Goal: Task Accomplishment & Management: Use online tool/utility

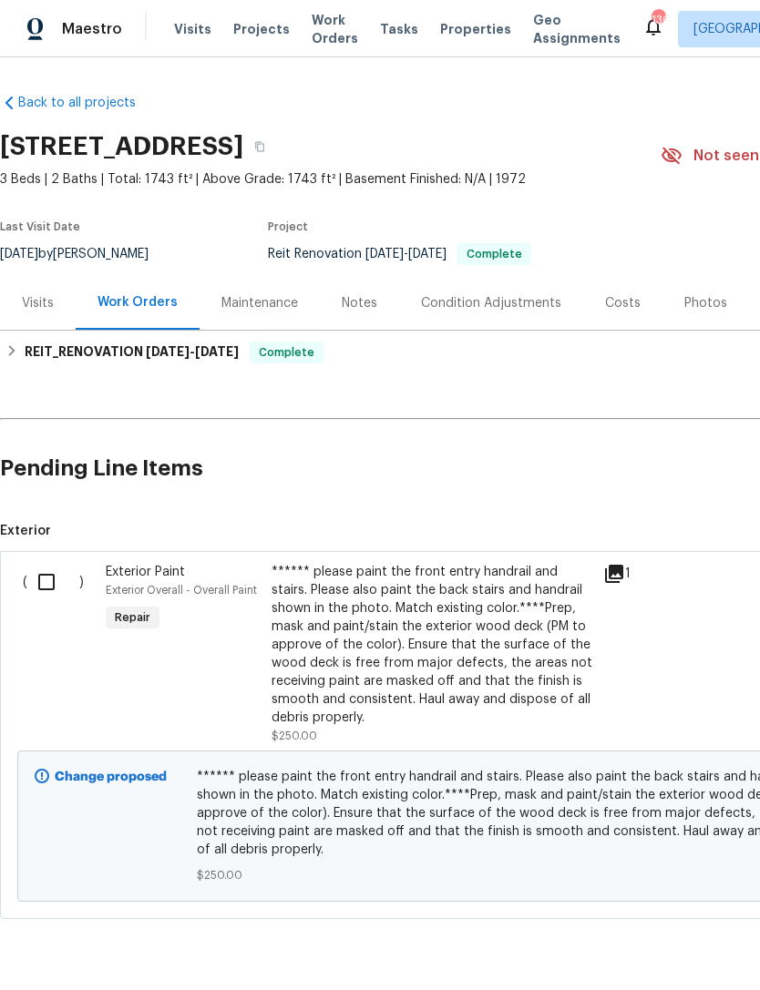
click at [43, 577] on input "checkbox" at bounding box center [53, 582] width 52 height 38
checkbox input "true"
click at [676, 936] on span "Create Work Order" at bounding box center [655, 945] width 121 height 23
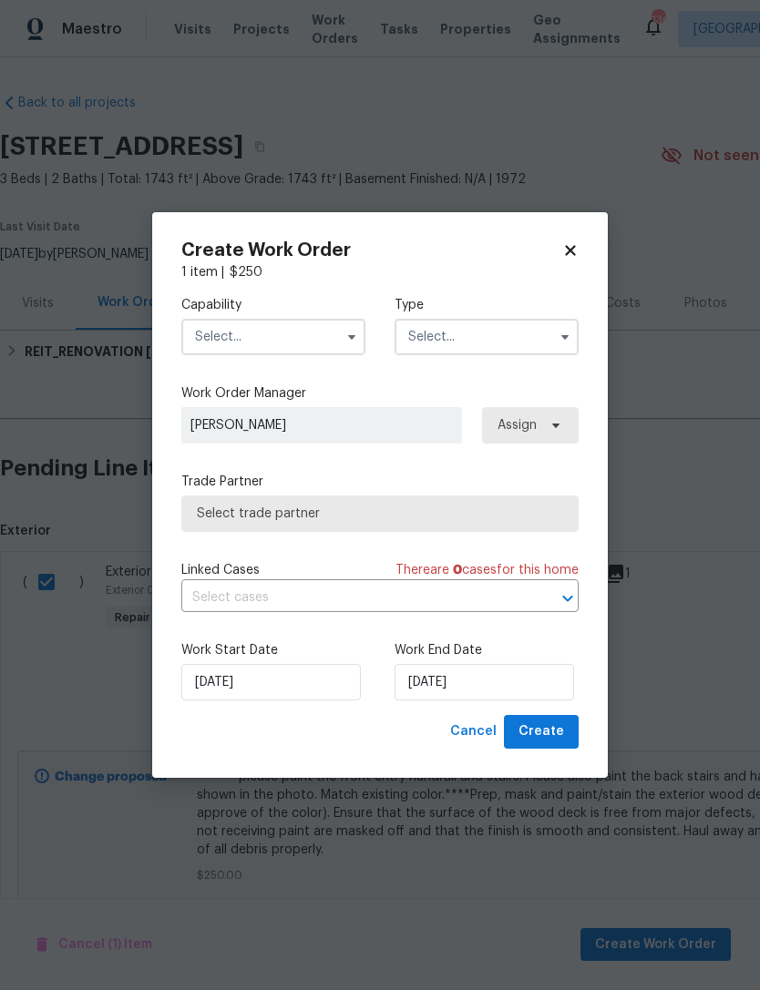
click at [315, 326] on input "text" at bounding box center [273, 337] width 184 height 36
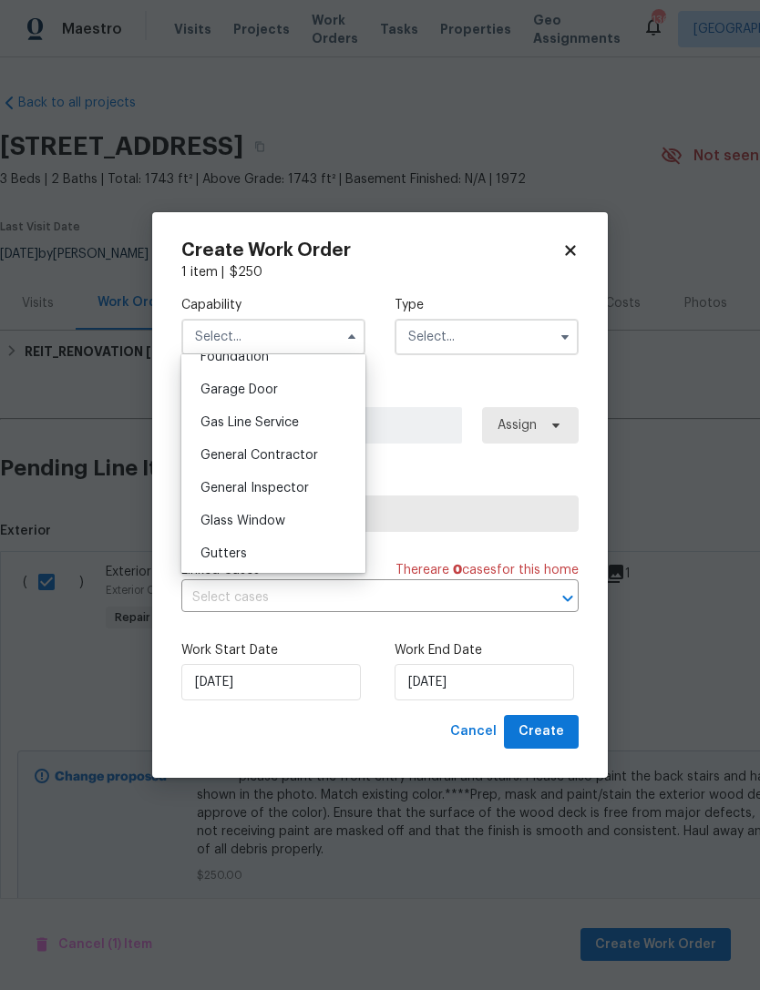
scroll to position [790, 0]
click at [329, 449] on div "General Contractor" at bounding box center [273, 456] width 175 height 33
type input "General Contractor"
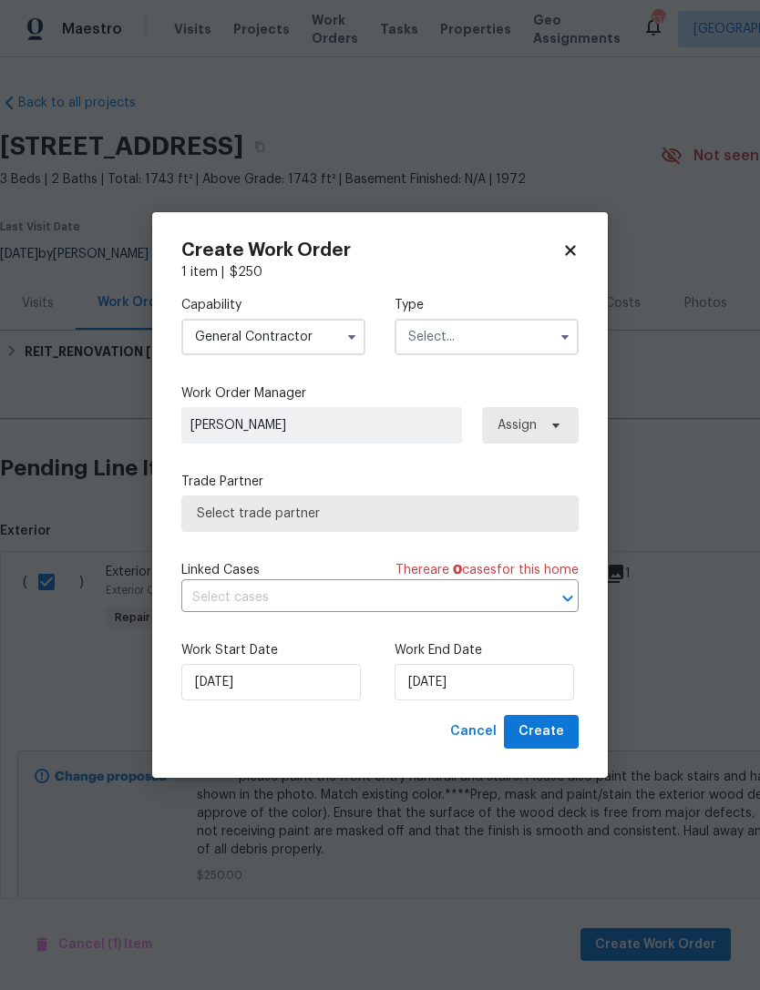
click at [519, 330] on input "text" at bounding box center [487, 337] width 184 height 36
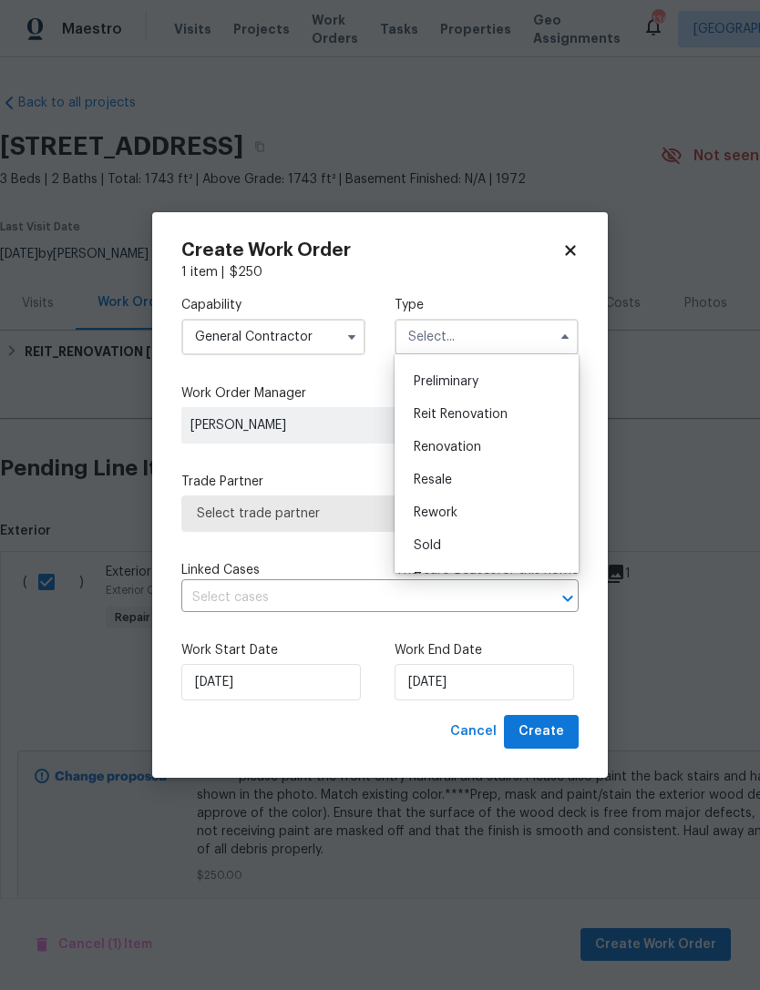
scroll to position [391, 0]
click at [519, 414] on div "Reit Renovation" at bounding box center [486, 411] width 175 height 33
type input "Reit Renovation"
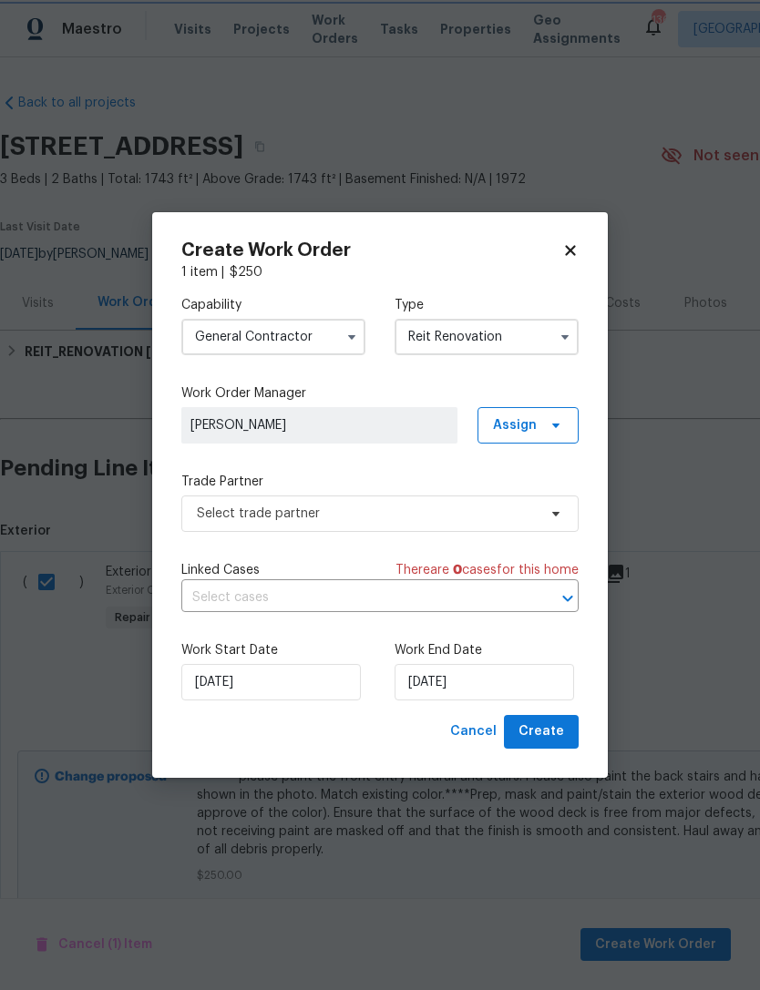
scroll to position [0, 0]
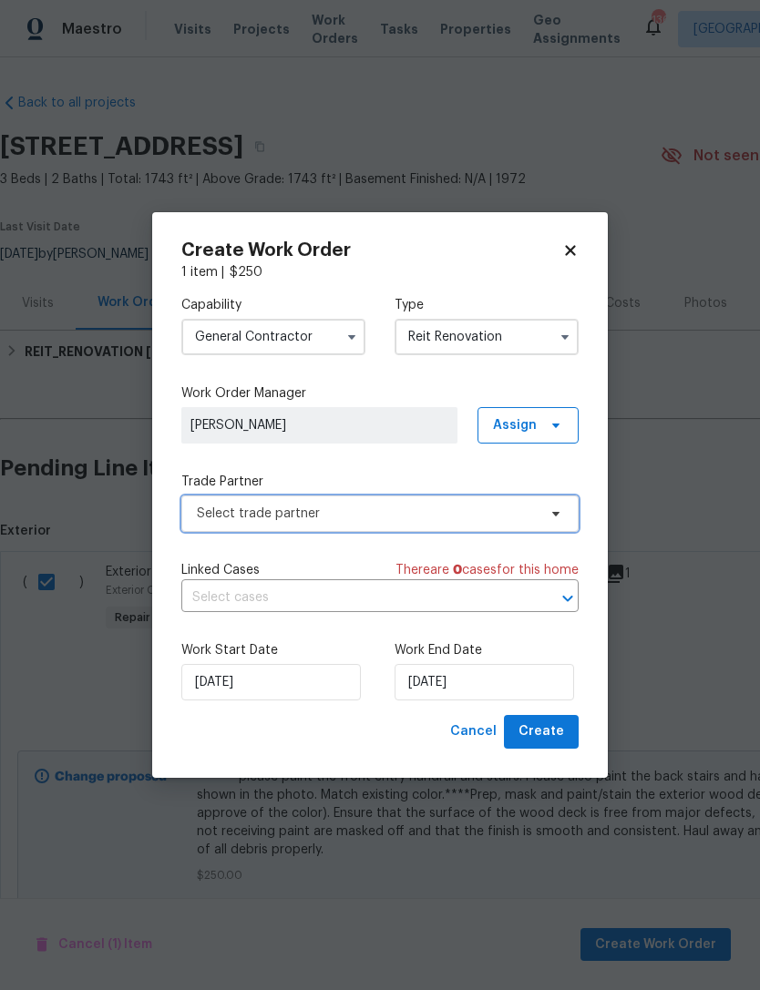
click at [515, 512] on span "Select trade partner" at bounding box center [367, 514] width 340 height 18
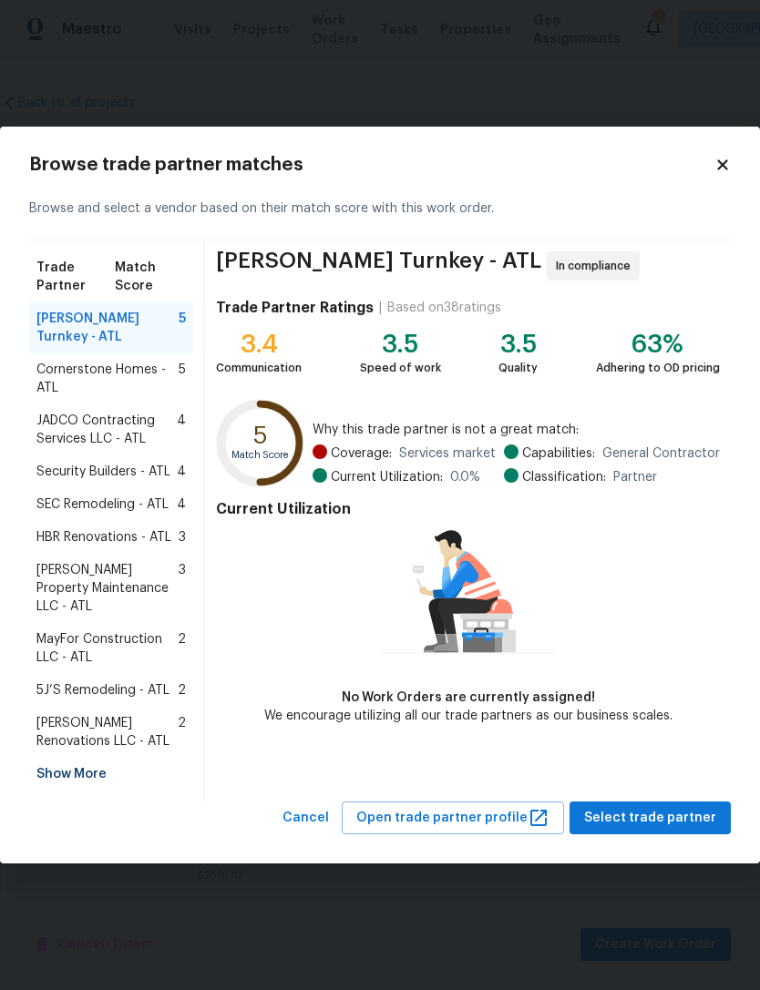
click at [108, 759] on div "Show More" at bounding box center [111, 774] width 164 height 33
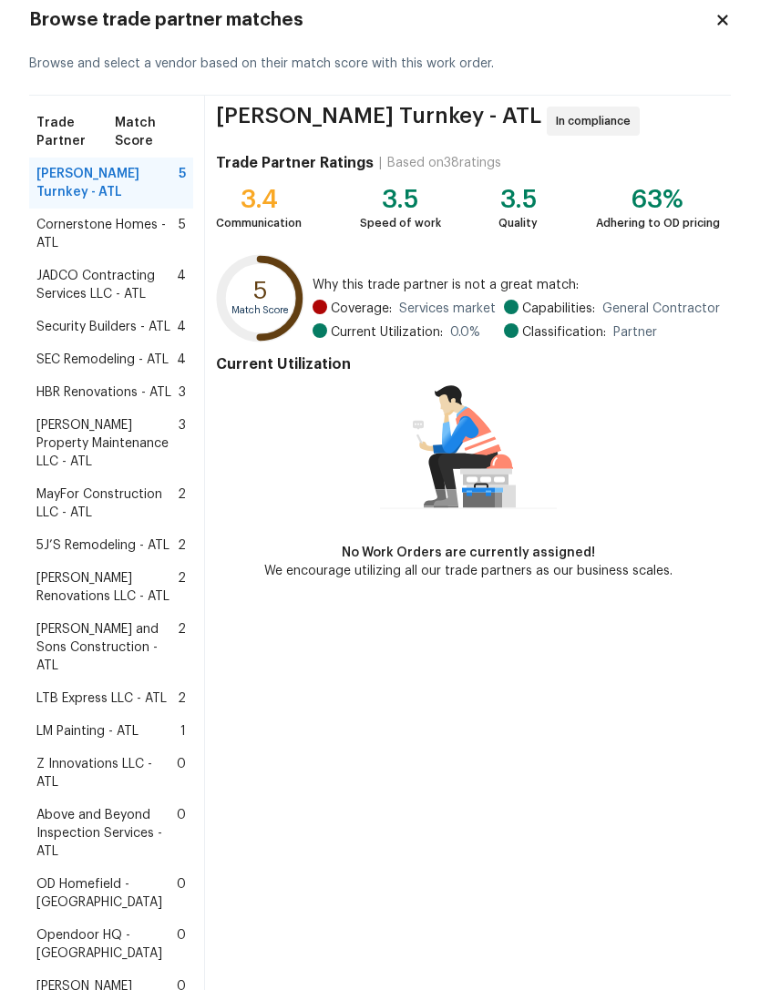
scroll to position [59, 0]
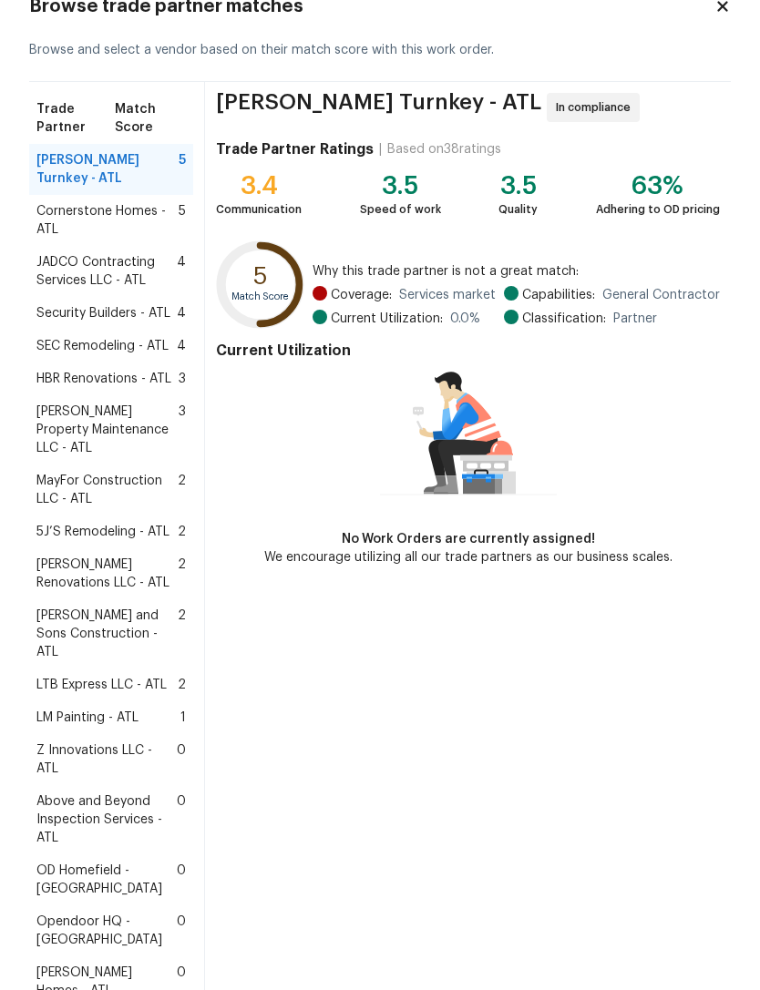
click at [122, 793] on span "Above and Beyond Inspection Services - ATL" at bounding box center [106, 820] width 140 height 55
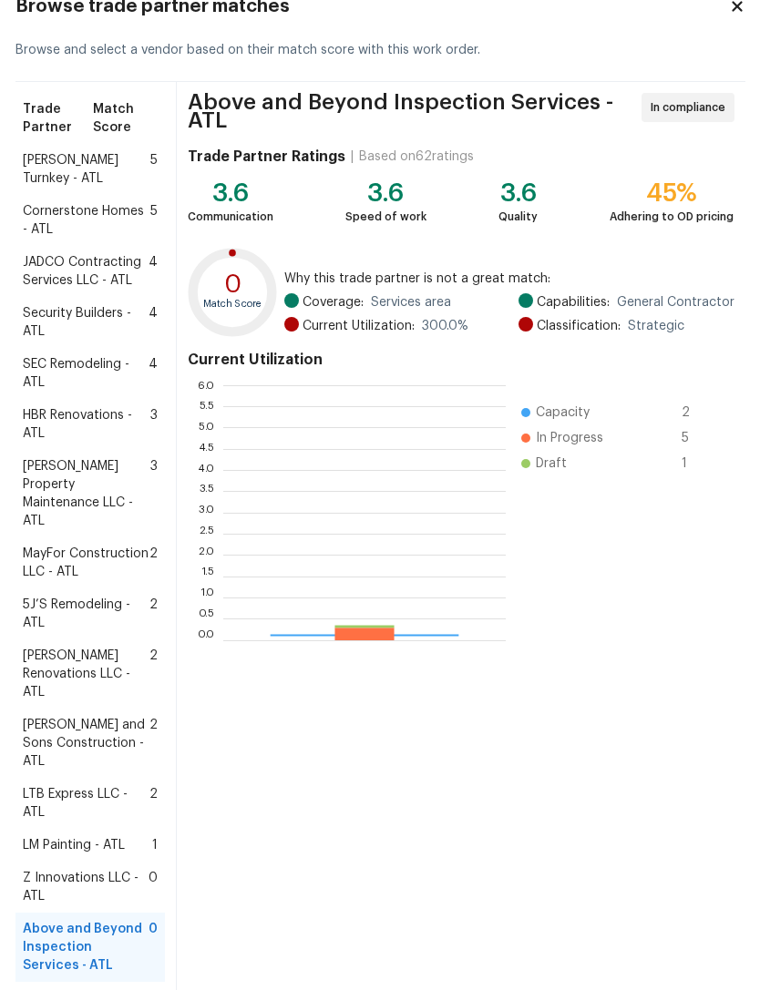
scroll to position [255, 282]
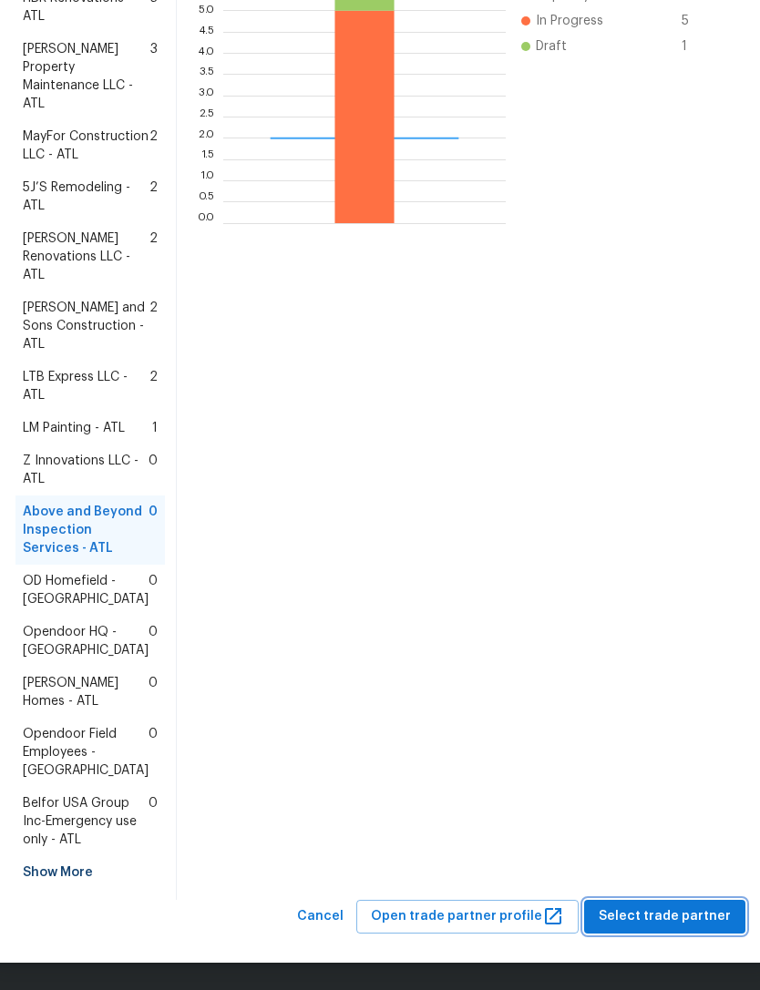
click at [645, 918] on span "Select trade partner" at bounding box center [665, 917] width 132 height 23
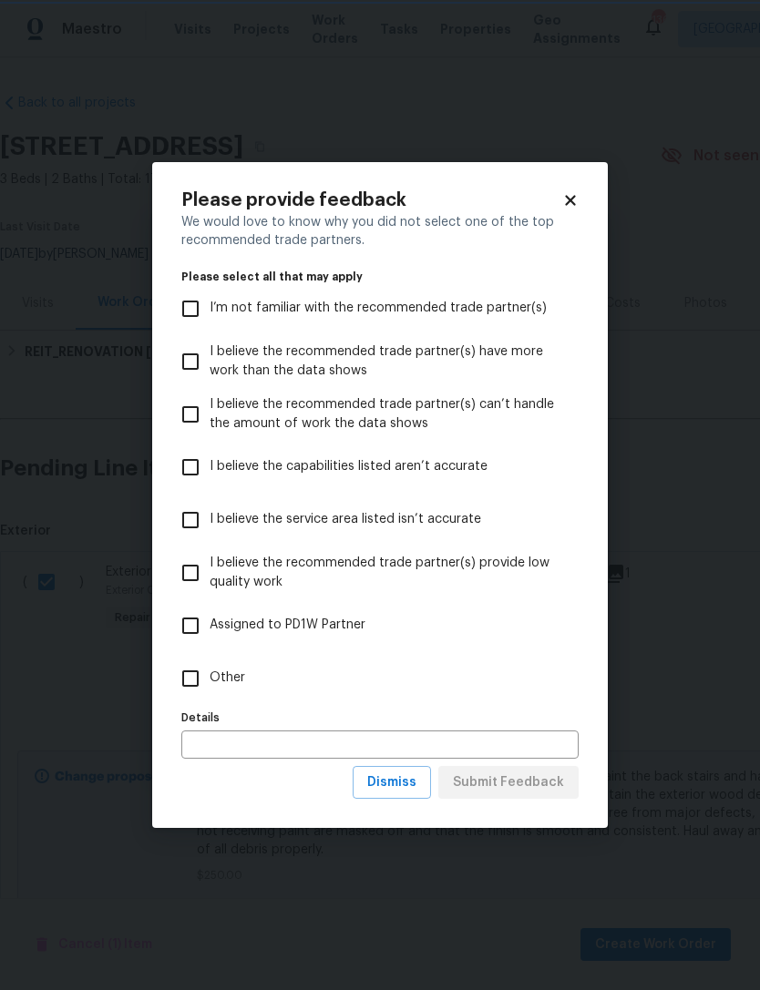
scroll to position [0, 0]
click at [179, 693] on input "Other" at bounding box center [190, 679] width 38 height 38
checkbox input "true"
click at [262, 731] on input "text" at bounding box center [379, 745] width 397 height 28
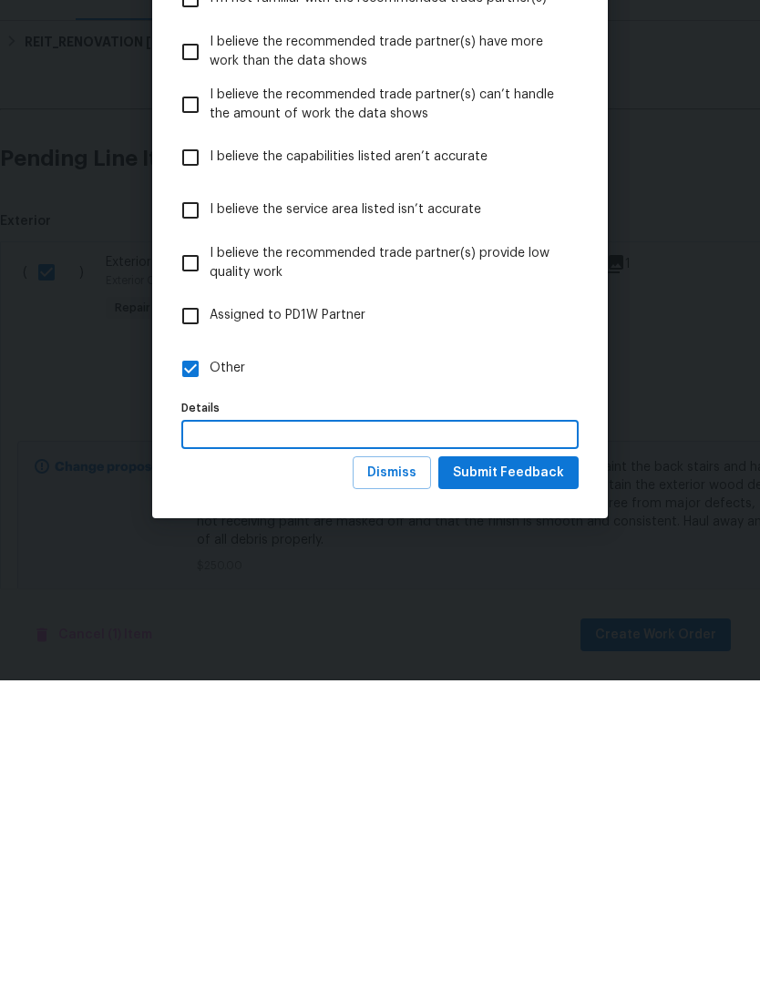
click at [536, 772] on span "Submit Feedback" at bounding box center [508, 783] width 111 height 23
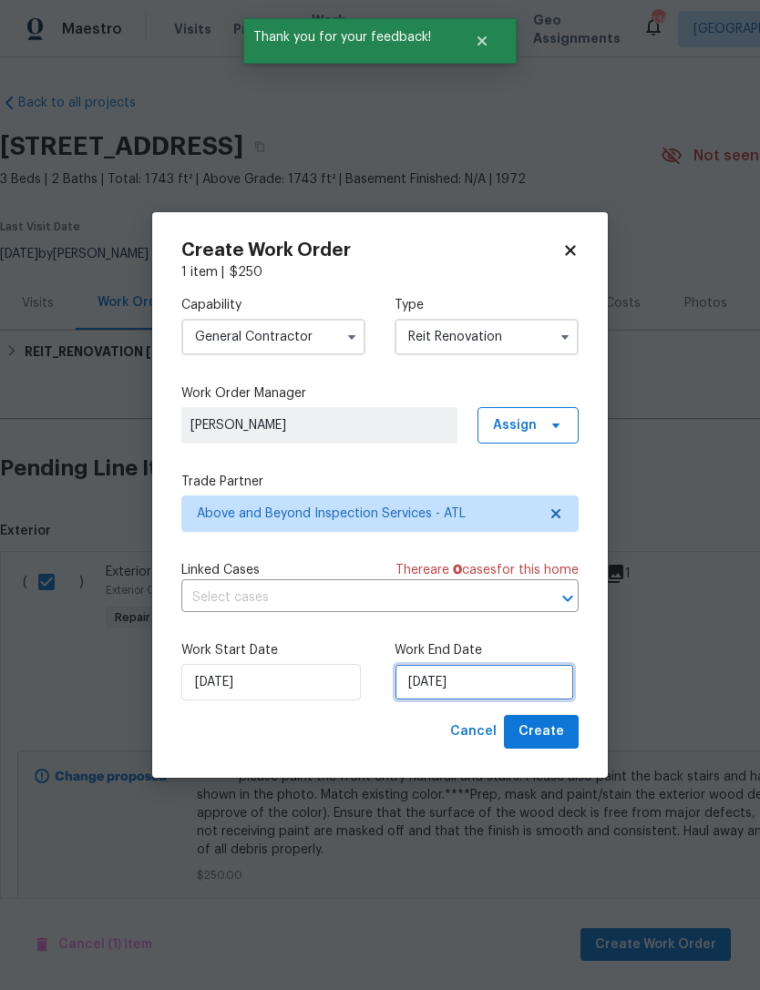
click at [518, 695] on input "9/4/2025" at bounding box center [485, 682] width 180 height 36
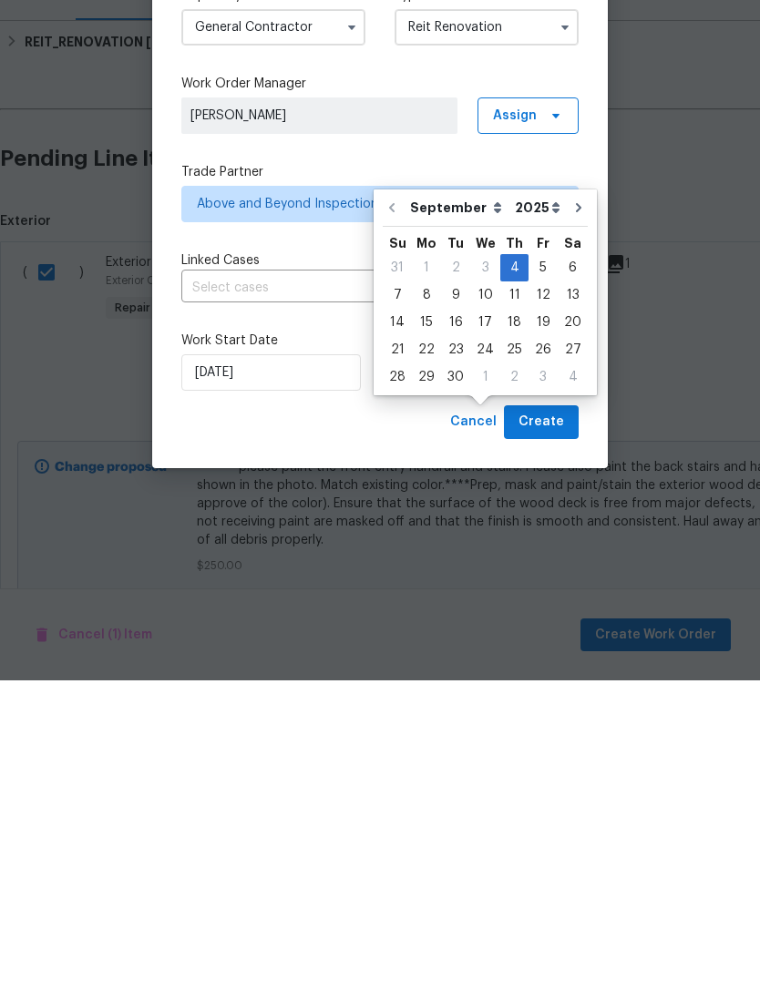
click at [432, 592] on div "8" at bounding box center [426, 605] width 29 height 26
type input "9/8/2025"
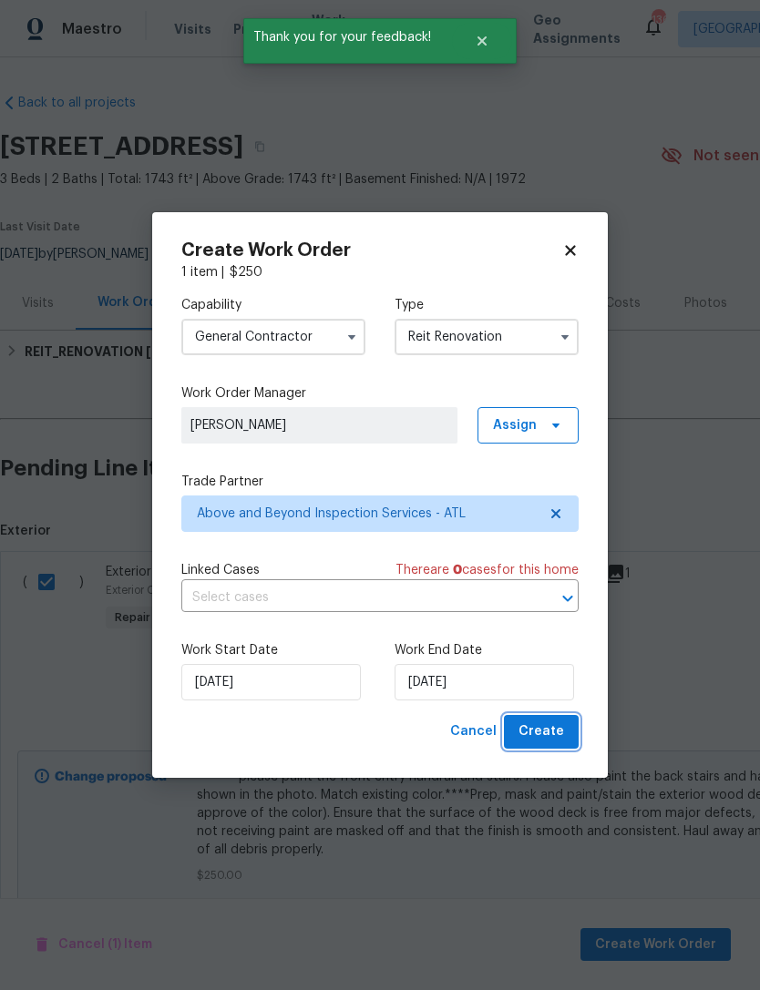
click at [556, 733] on span "Create" at bounding box center [541, 732] width 46 height 23
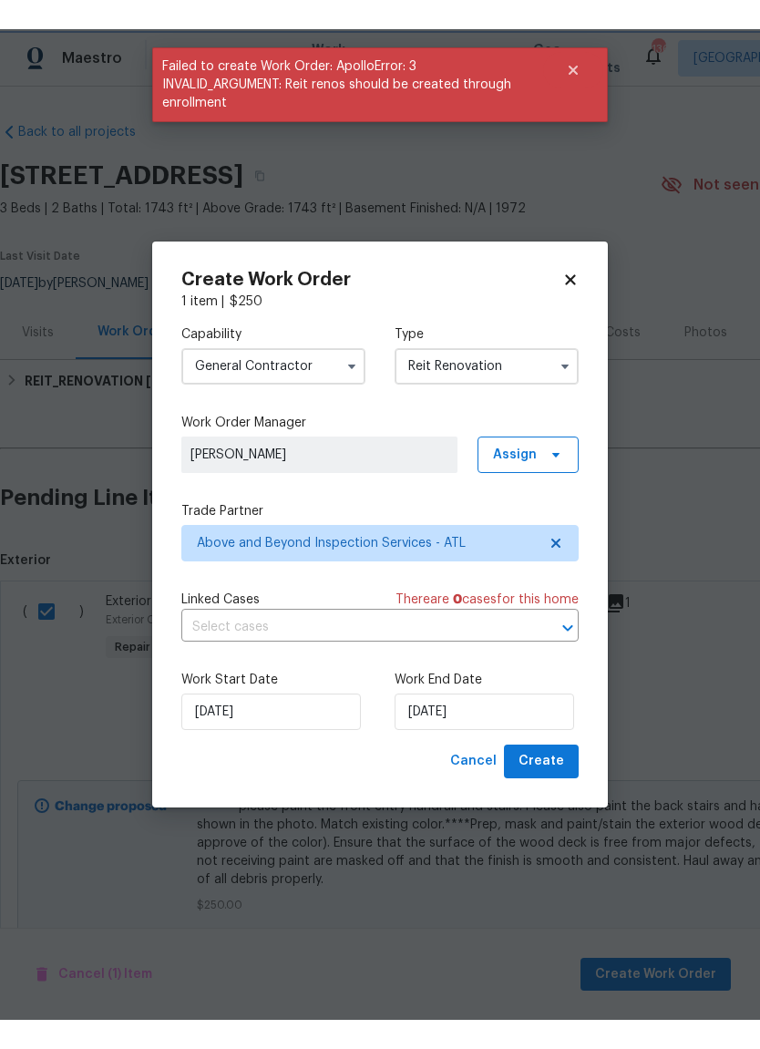
scroll to position [0, 0]
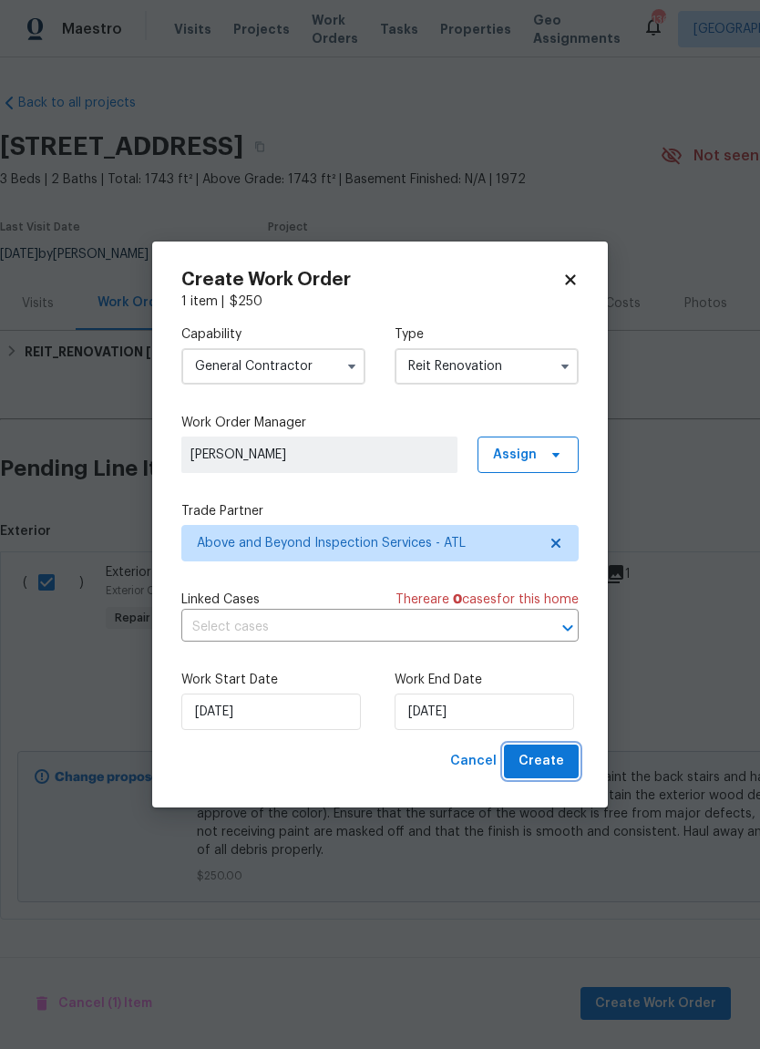
click at [560, 757] on span "Create" at bounding box center [541, 761] width 46 height 23
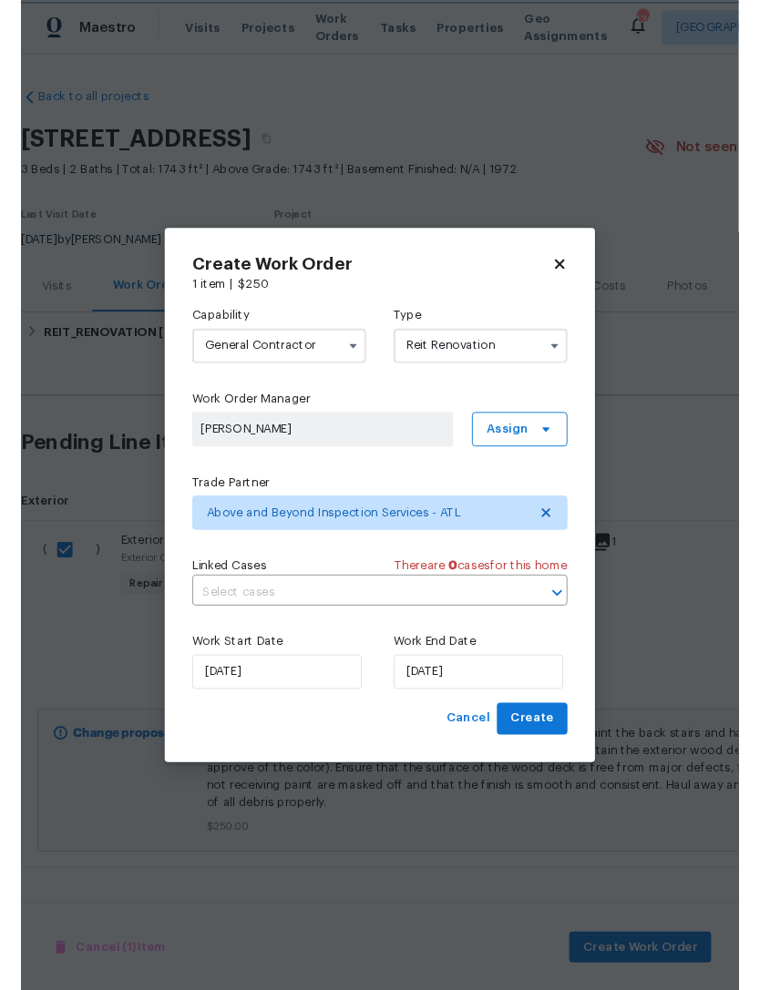
scroll to position [53, 0]
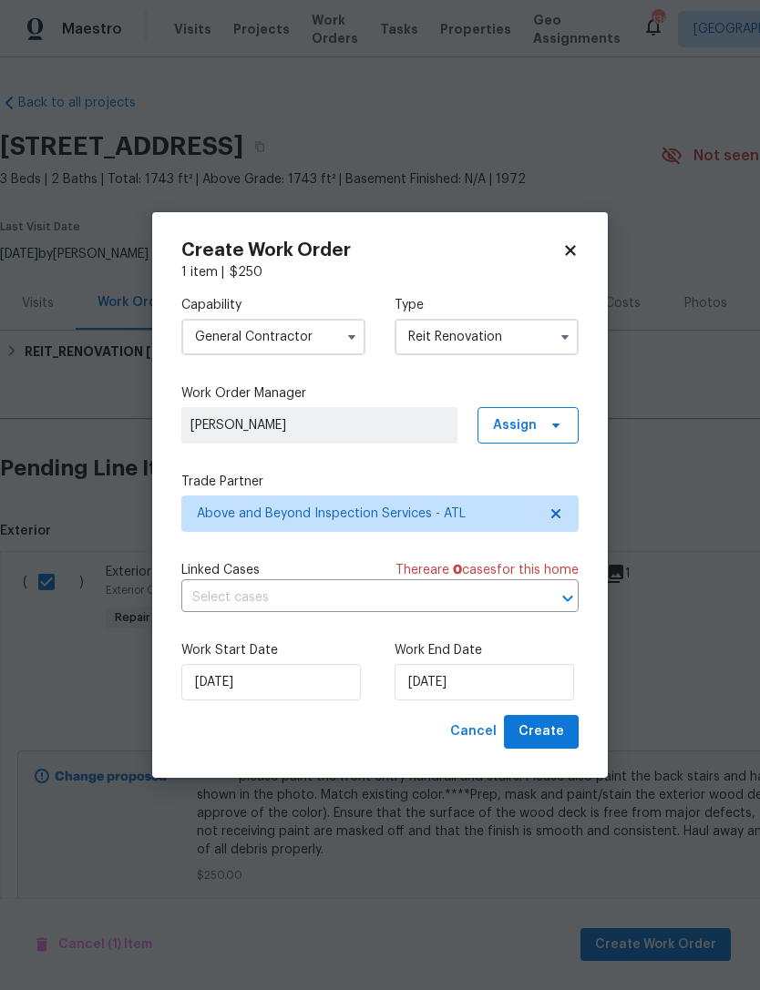
click at [571, 242] on icon at bounding box center [570, 250] width 16 height 16
checkbox input "false"
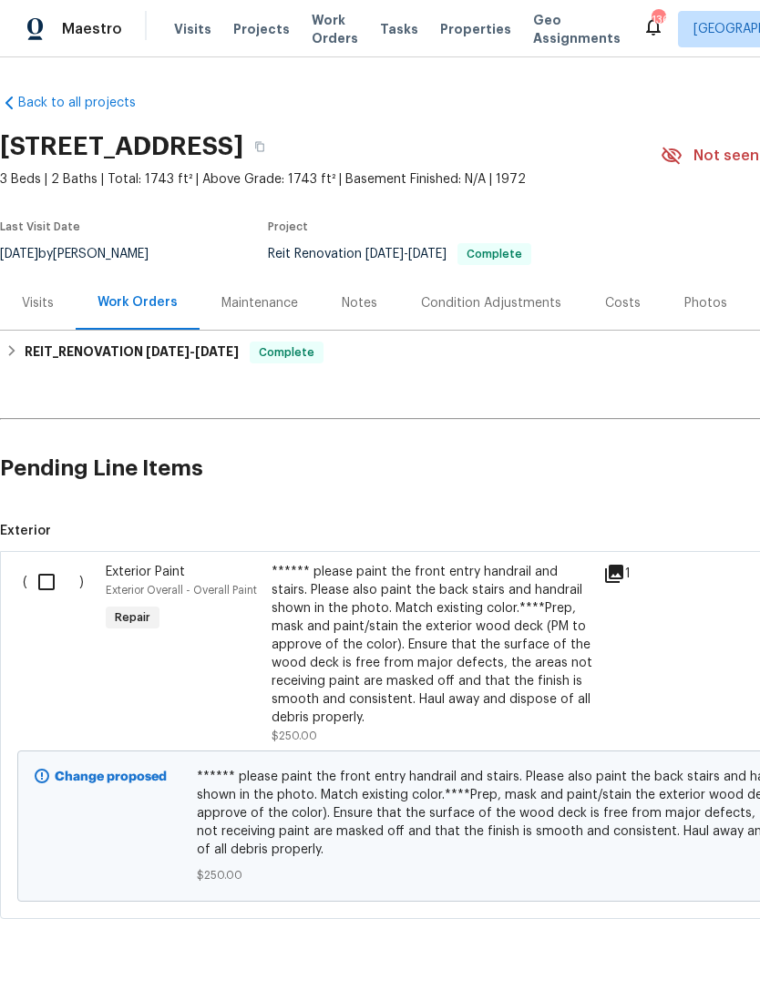
click at [618, 565] on icon at bounding box center [614, 574] width 18 height 18
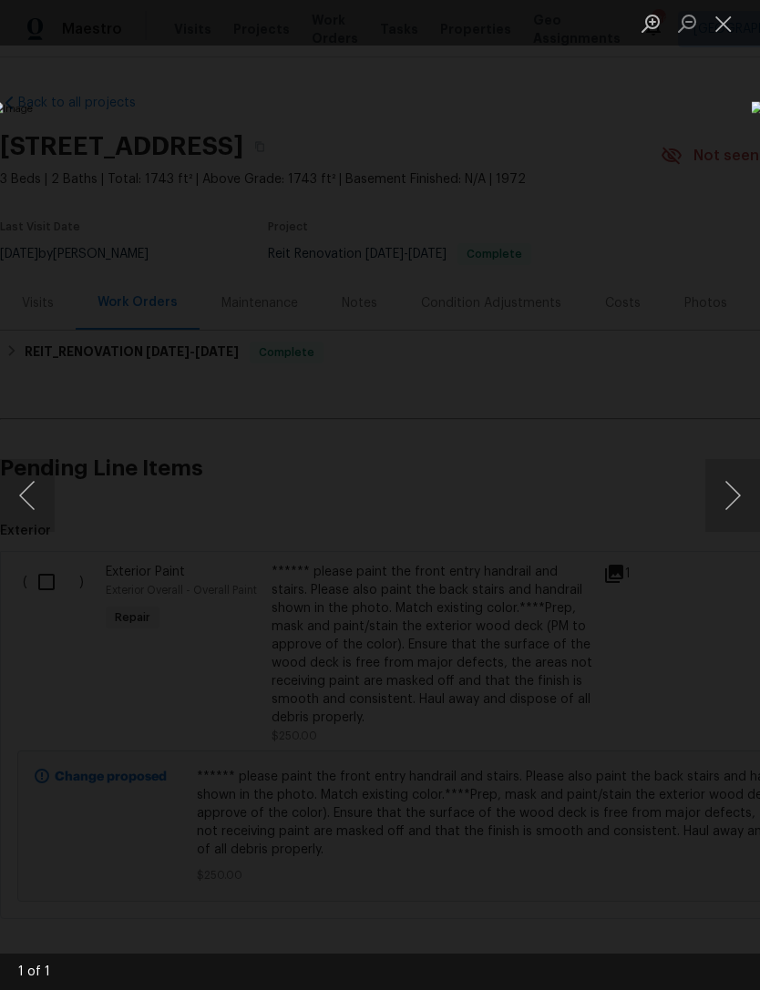
click at [734, 31] on button "Close lightbox" at bounding box center [723, 23] width 36 height 32
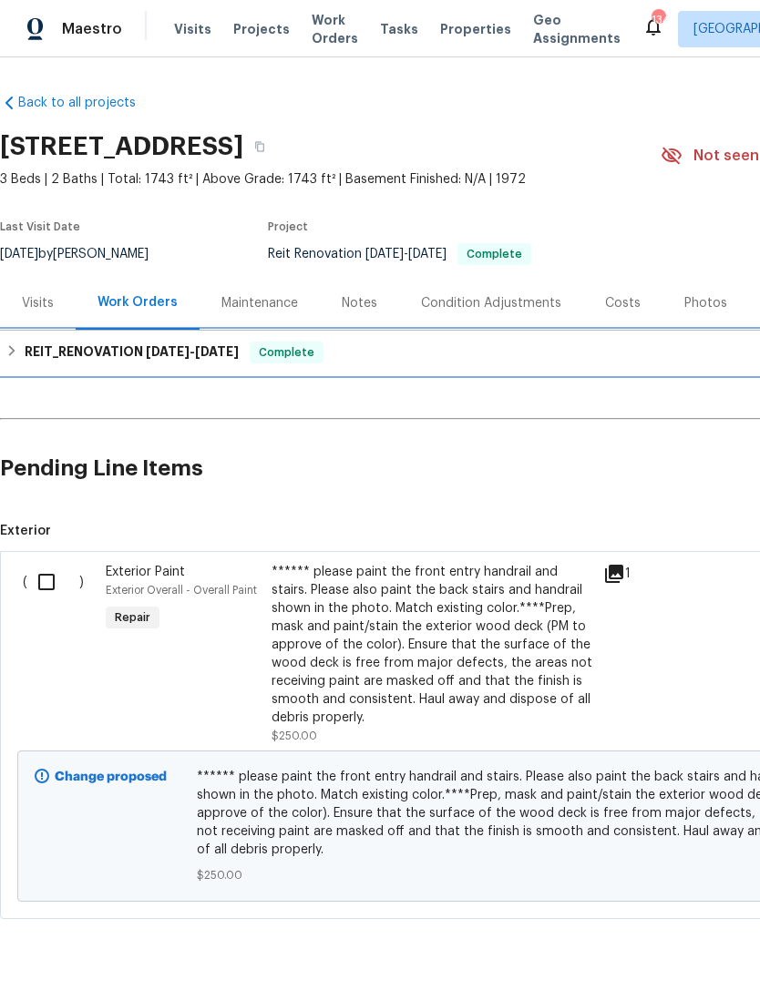
click at [100, 342] on h6 "REIT_RENOVATION 7/8/25 - 8/6/25" at bounding box center [132, 353] width 214 height 22
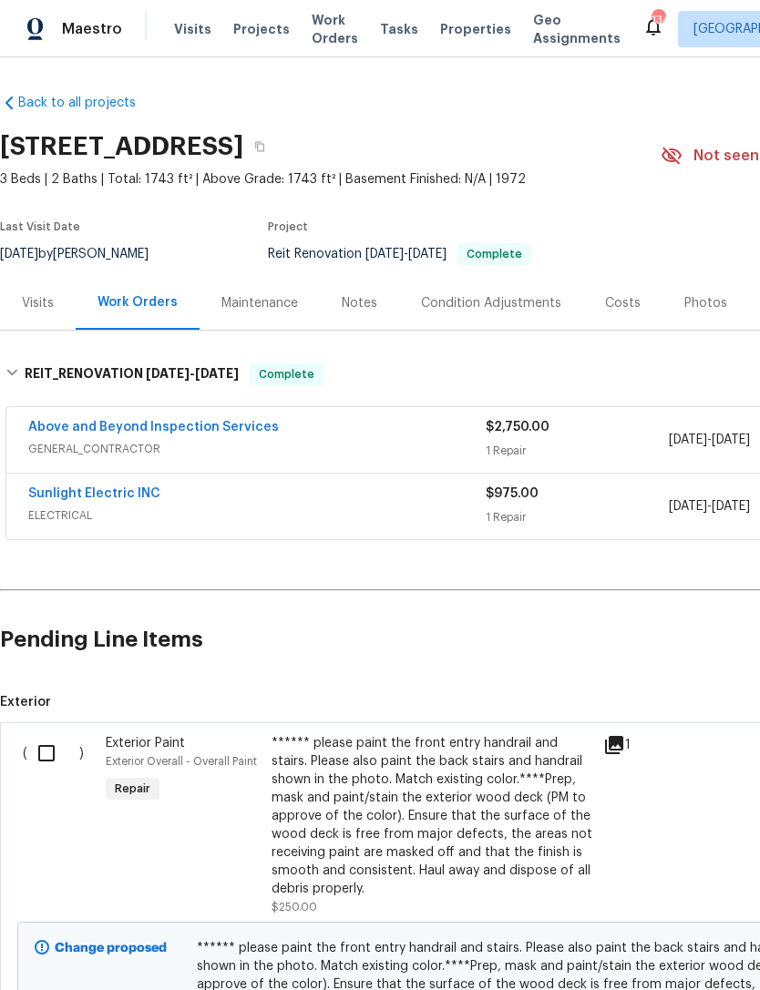
click at [217, 421] on link "Above and Beyond Inspection Services" at bounding box center [153, 427] width 251 height 13
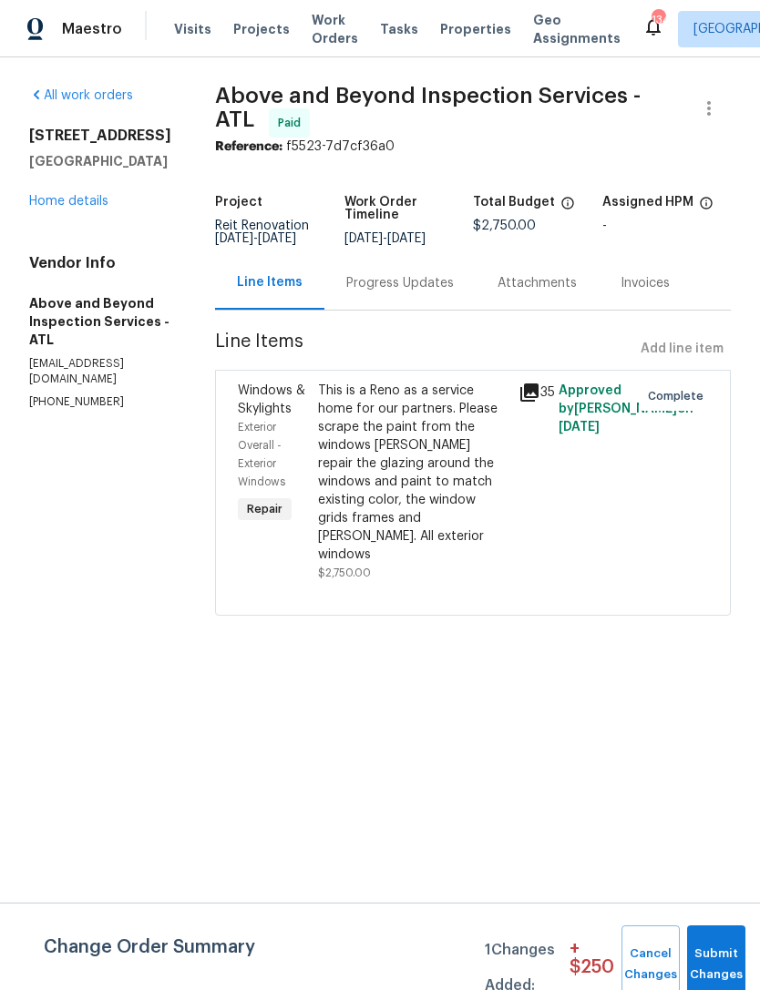
click at [475, 496] on div "This is a Reno as a service home for our partners. Please scrape the paint from…" at bounding box center [413, 473] width 190 height 182
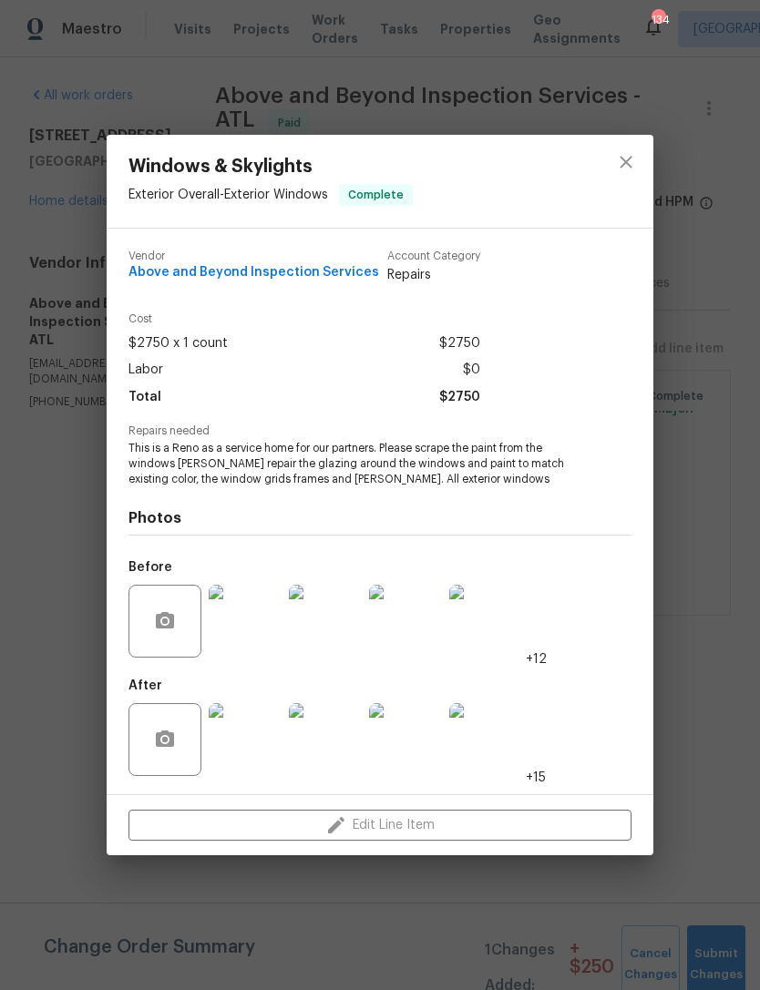
click at [268, 744] on img at bounding box center [245, 739] width 73 height 73
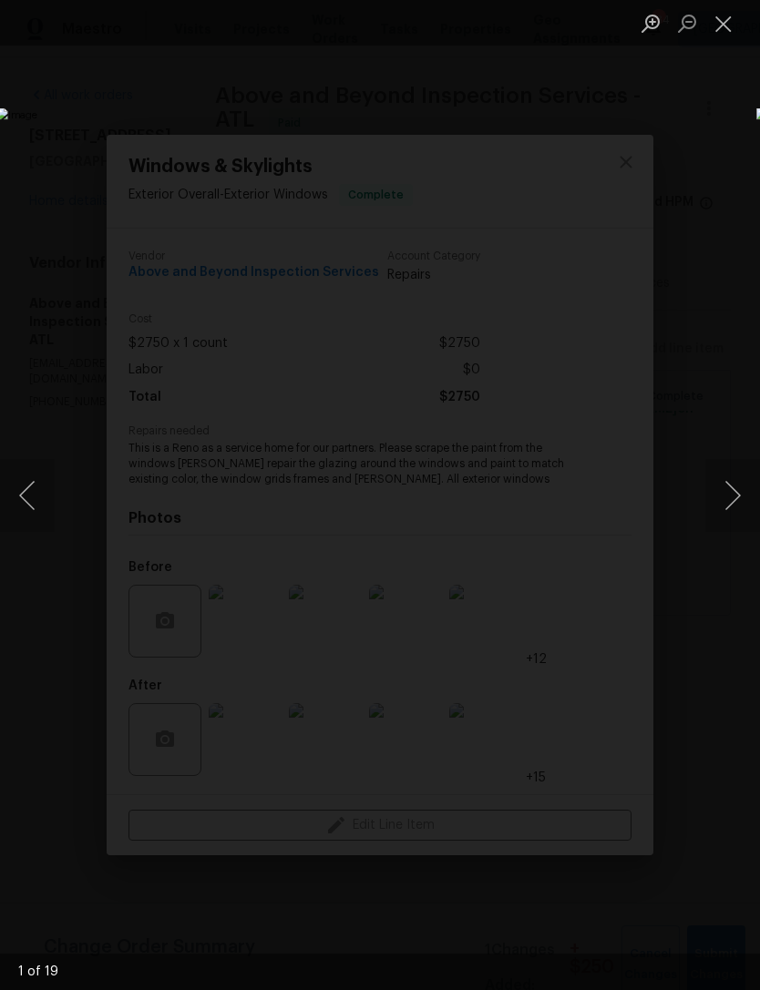
click at [729, 494] on button "Next image" at bounding box center [732, 495] width 55 height 73
click at [734, 486] on button "Next image" at bounding box center [732, 495] width 55 height 73
click at [737, 483] on button "Next image" at bounding box center [732, 495] width 55 height 73
click at [733, 487] on button "Next image" at bounding box center [732, 495] width 55 height 73
click at [716, 499] on button "Next image" at bounding box center [732, 495] width 55 height 73
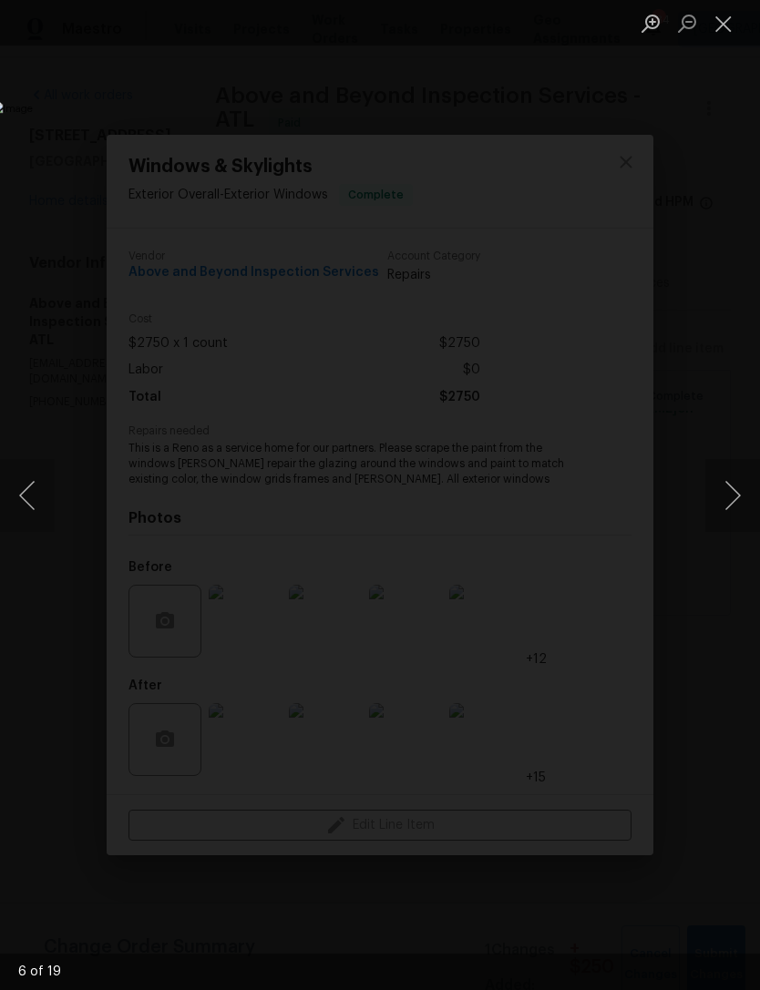
click at [721, 486] on button "Next image" at bounding box center [732, 495] width 55 height 73
click at [731, 31] on button "Close lightbox" at bounding box center [723, 23] width 36 height 32
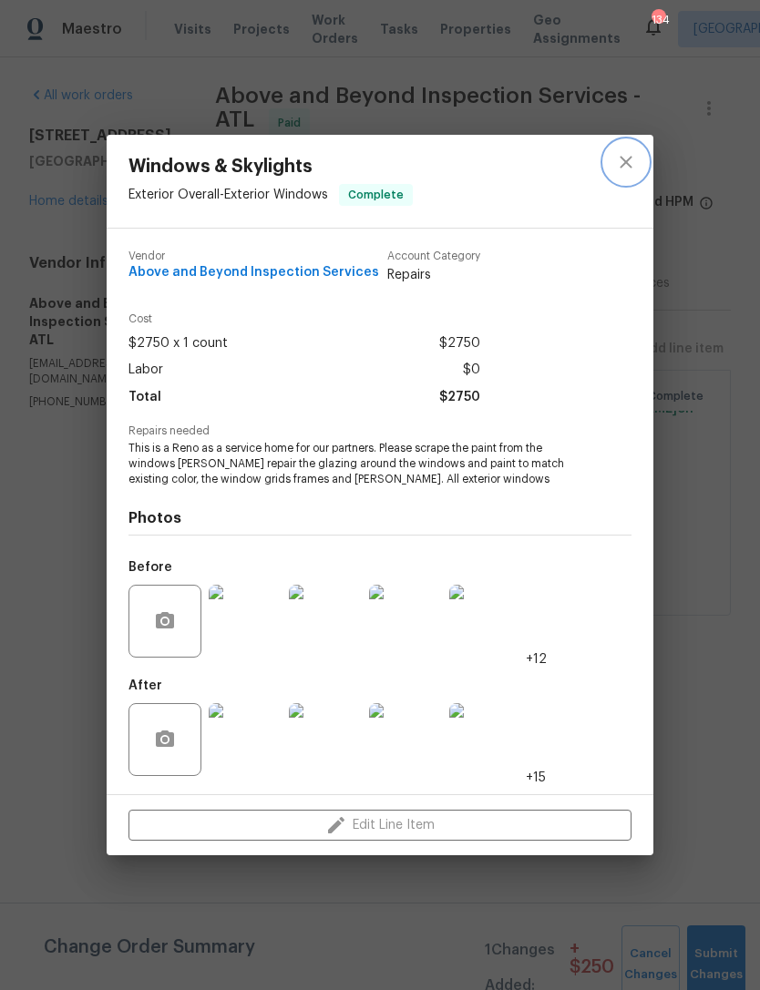
click at [621, 157] on icon "close" at bounding box center [626, 162] width 22 height 22
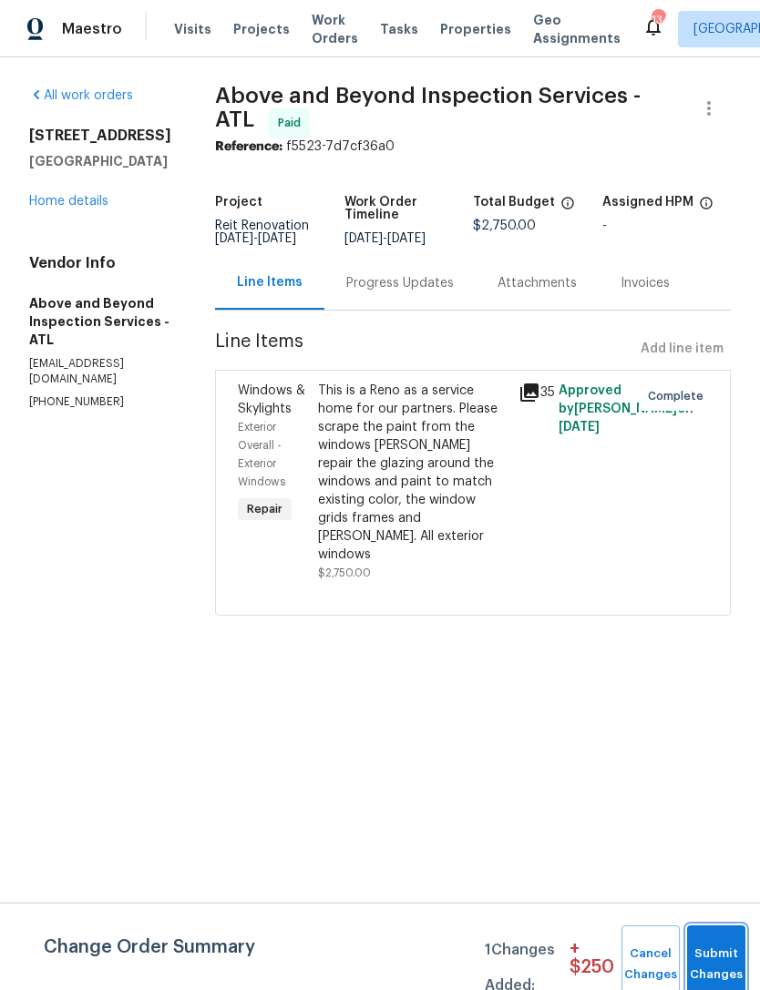
click at [713, 949] on button "Submit Changes" at bounding box center [716, 965] width 58 height 78
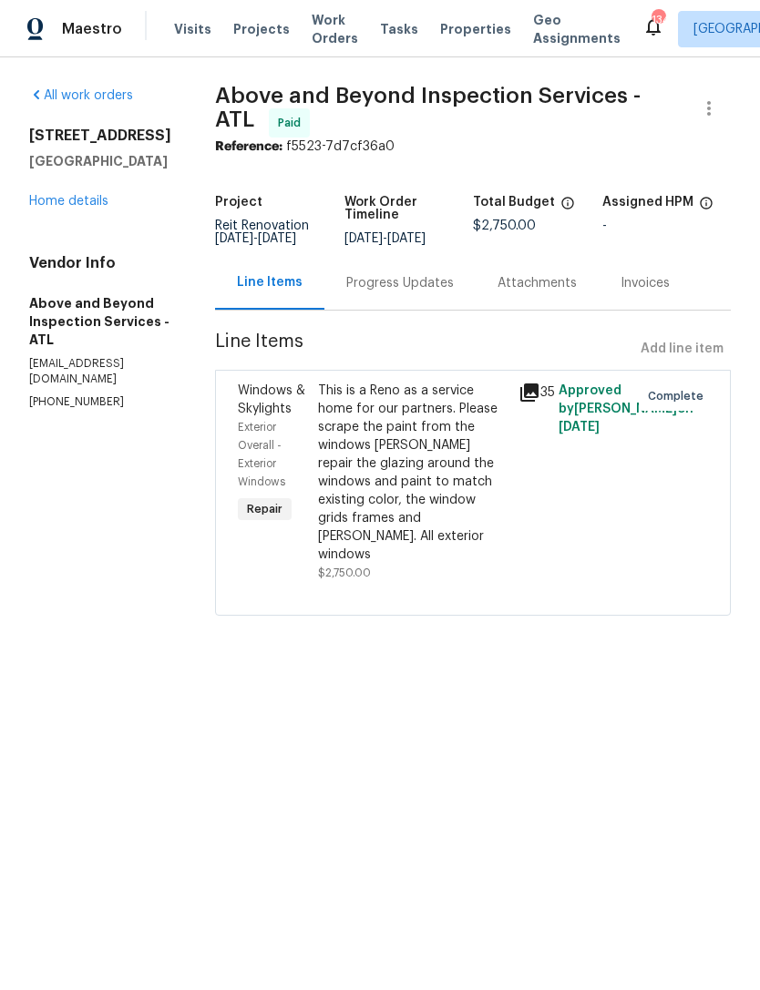
click at [50, 197] on link "Home details" at bounding box center [68, 201] width 79 height 13
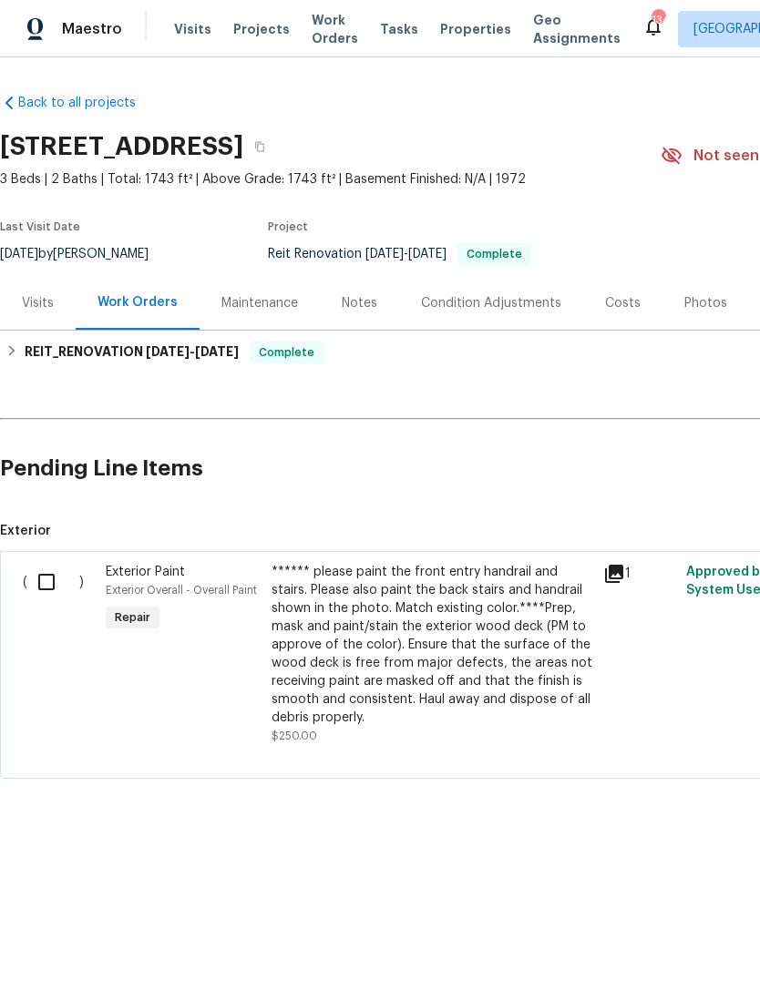
click at [60, 586] on input "checkbox" at bounding box center [53, 582] width 52 height 38
checkbox input "true"
click at [687, 948] on span "Create Work Order" at bounding box center [655, 945] width 121 height 23
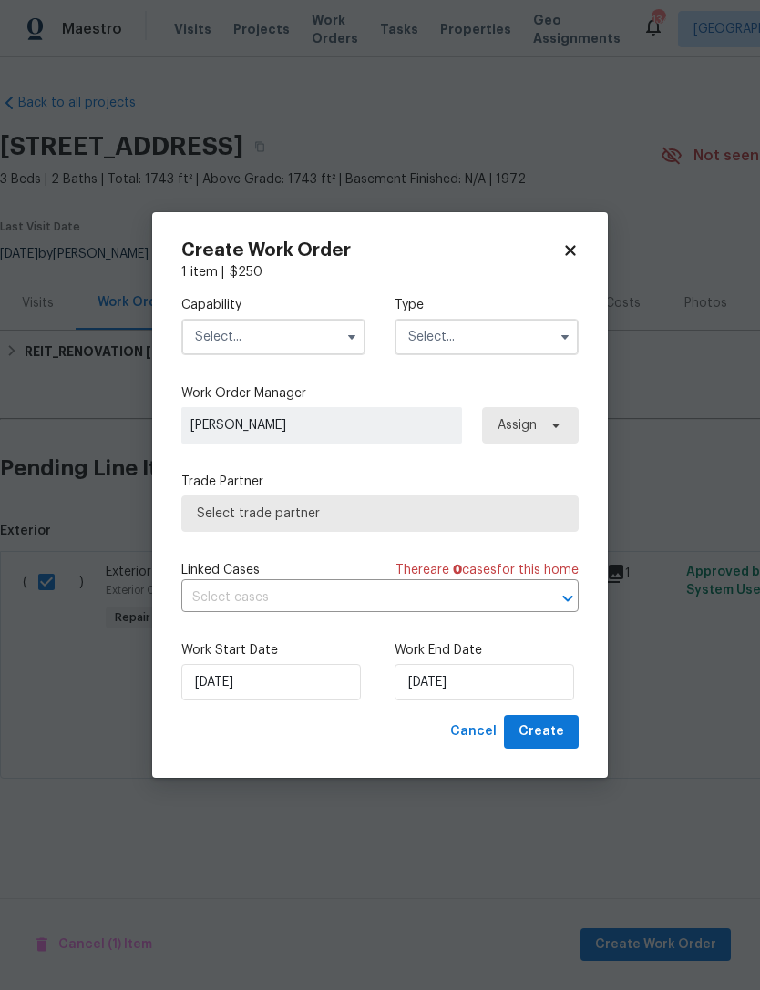
click at [329, 338] on input "text" at bounding box center [273, 337] width 184 height 36
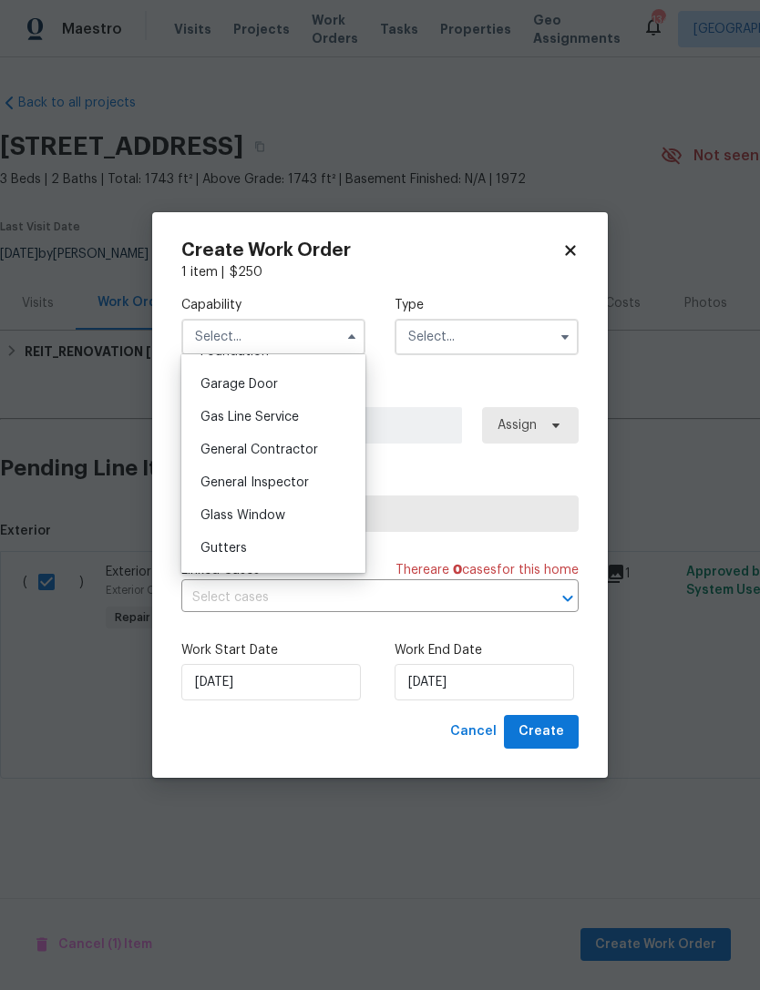
scroll to position [797, 0]
click at [324, 452] on div "General Contractor" at bounding box center [273, 449] width 175 height 33
type input "General Contractor"
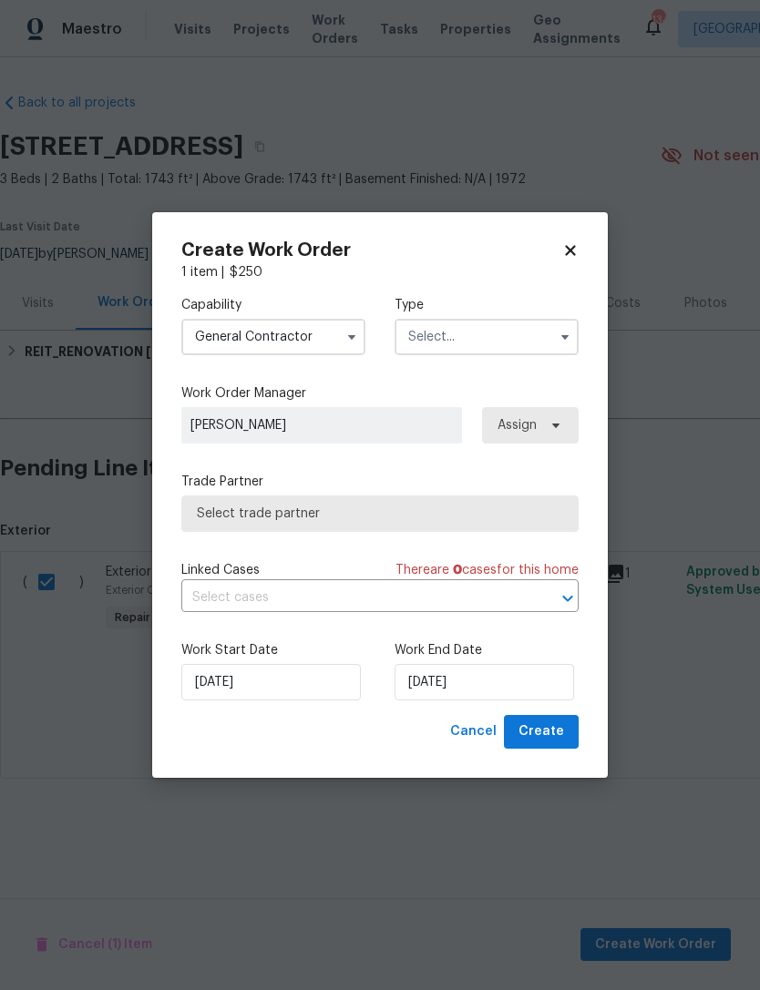
click at [500, 327] on input "text" at bounding box center [487, 337] width 184 height 36
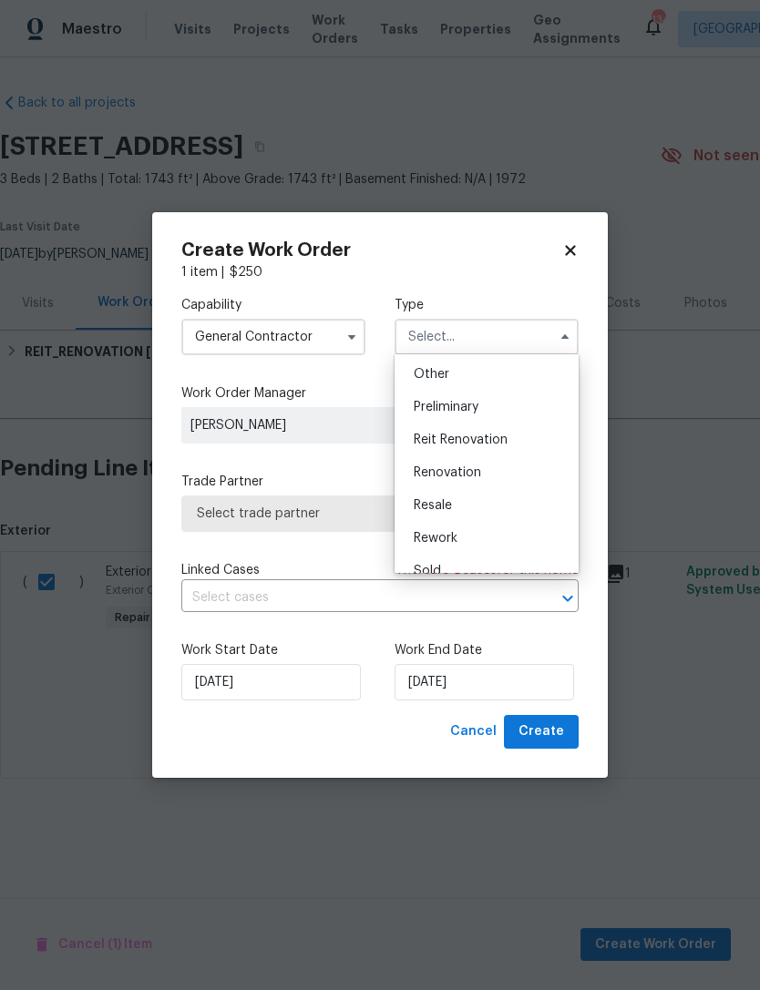
scroll to position [364, 0]
click at [508, 438] on div "Reit Renovation" at bounding box center [486, 438] width 175 height 33
type input "Reit Renovation"
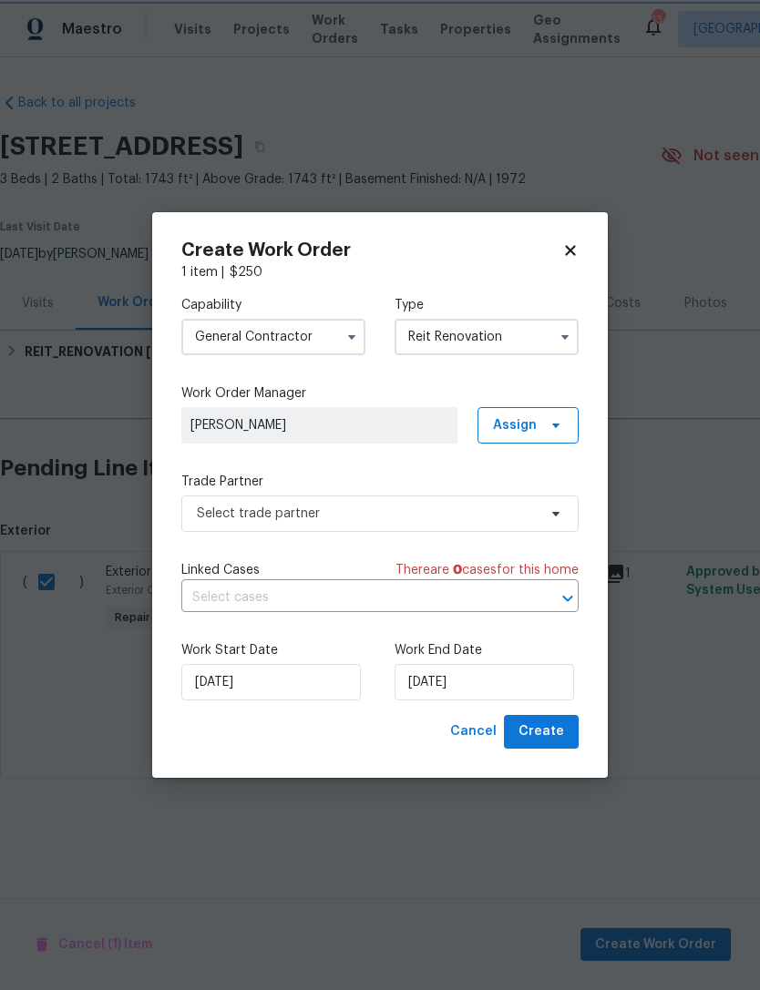
scroll to position [0, 0]
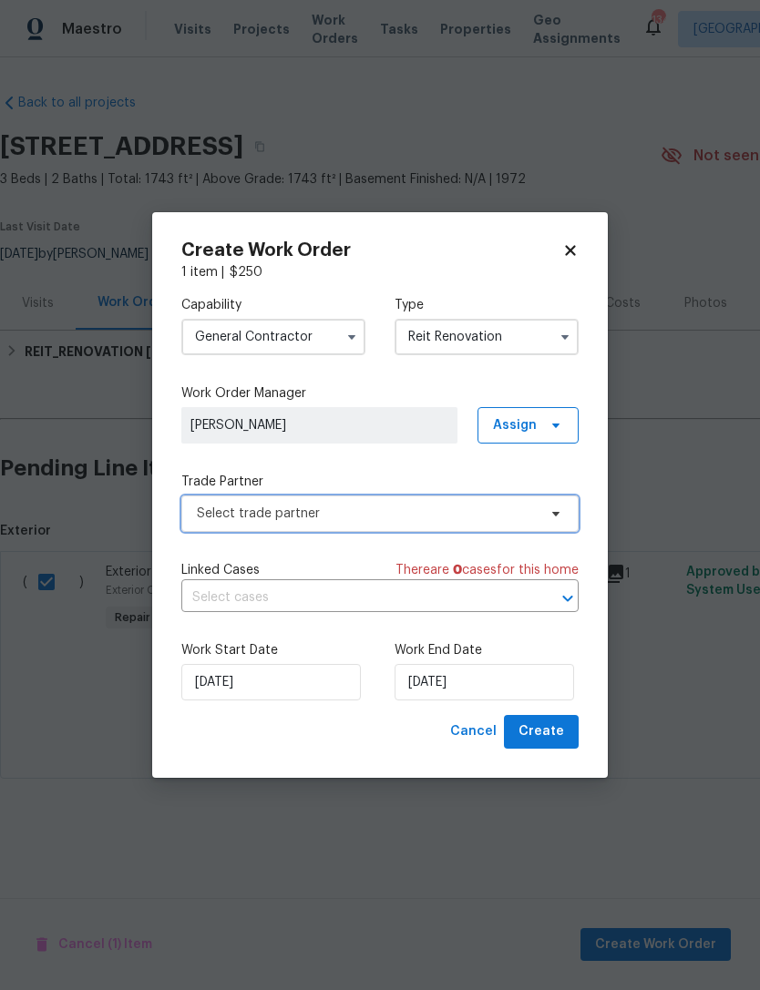
click at [436, 522] on span "Select trade partner" at bounding box center [379, 514] width 397 height 36
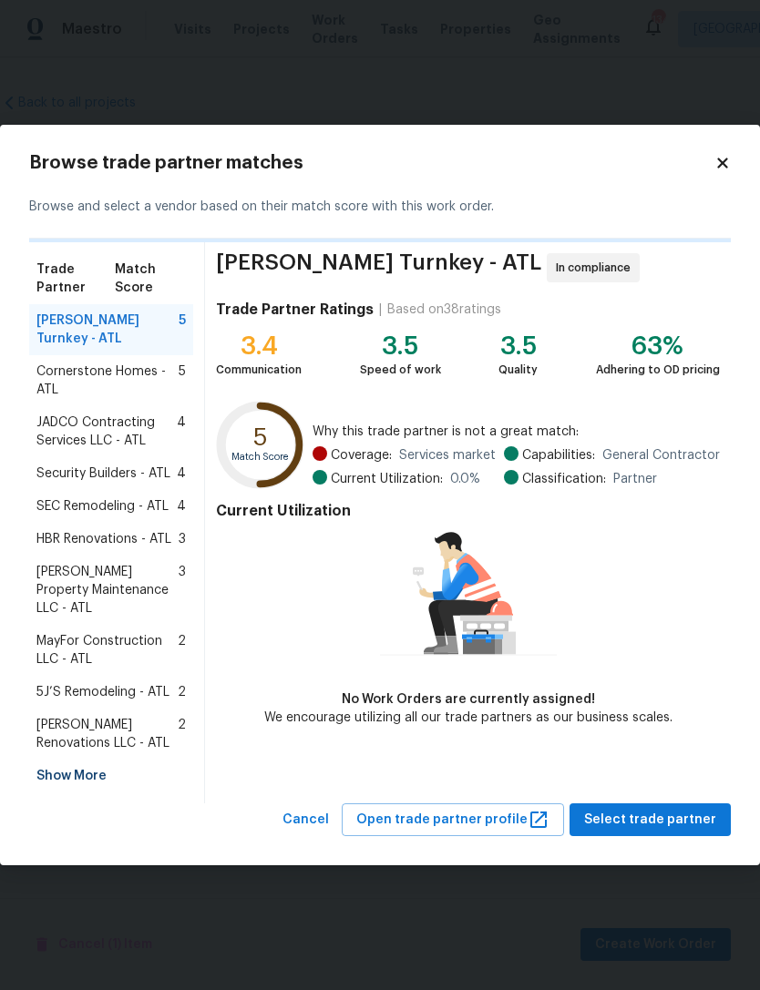
click at [67, 760] on div "Show More" at bounding box center [111, 776] width 164 height 33
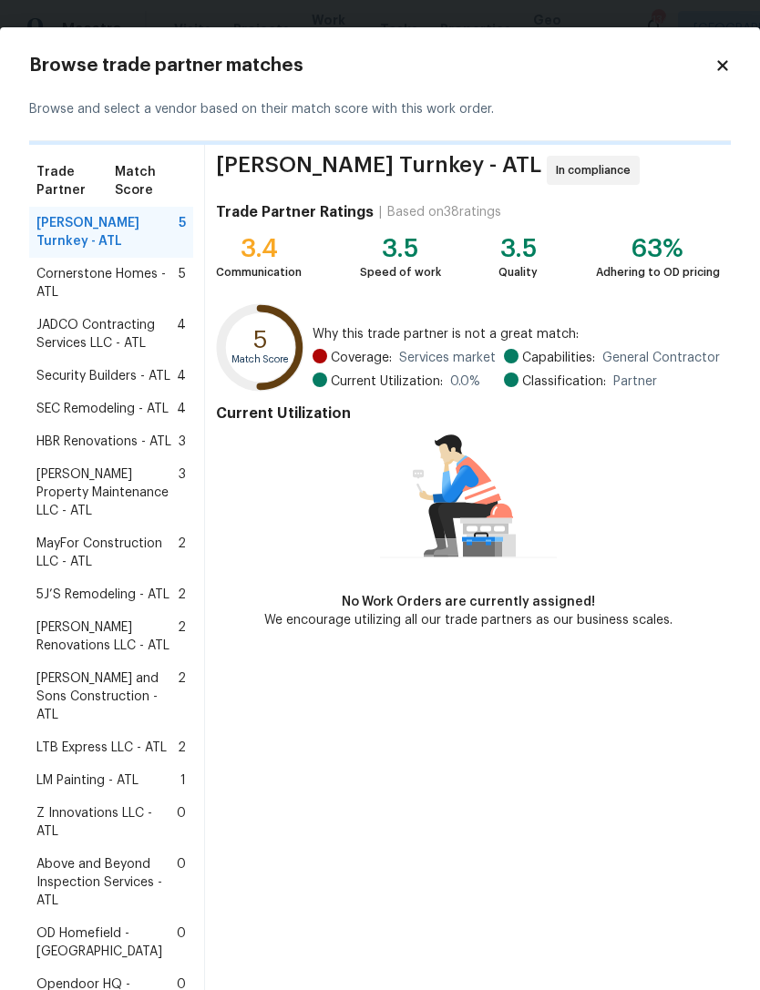
click at [71, 856] on span "Above and Beyond Inspection Services - ATL" at bounding box center [106, 883] width 140 height 55
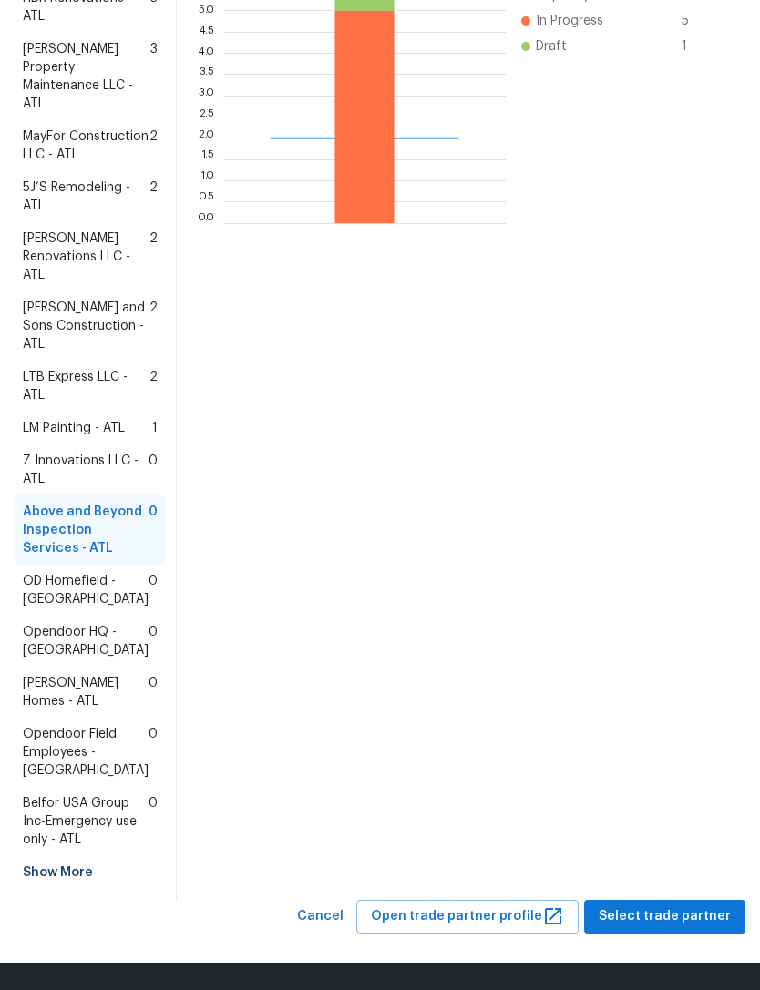
scroll to position [607, 0]
click at [668, 920] on span "Select trade partner" at bounding box center [665, 917] width 132 height 23
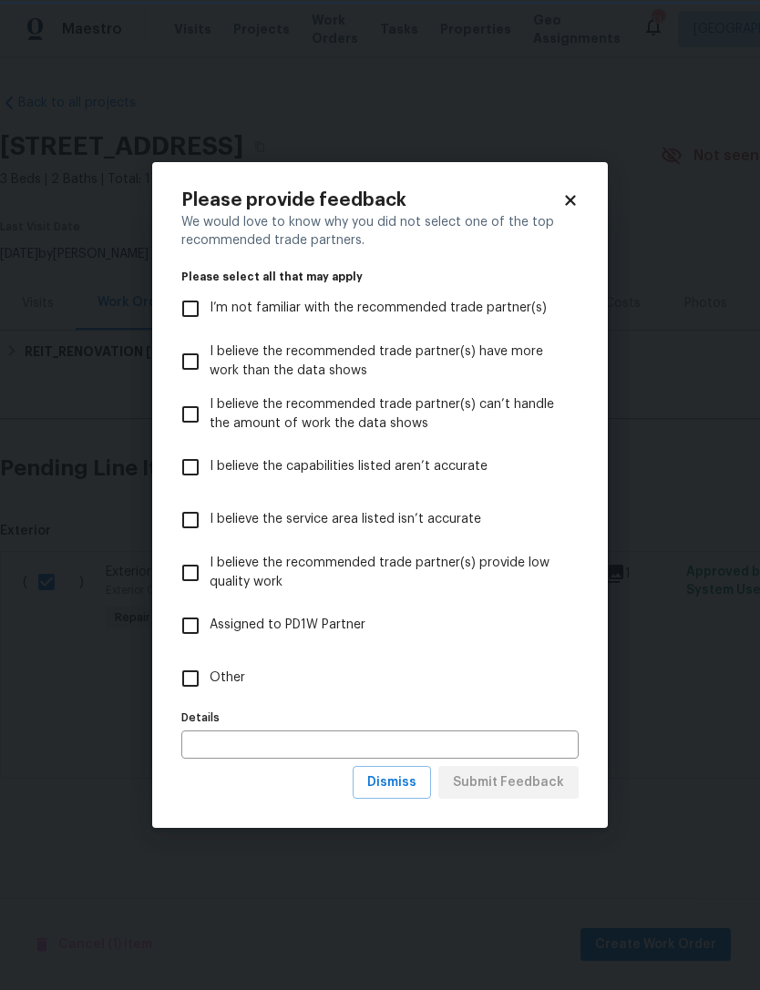
scroll to position [0, 0]
click at [190, 684] on input "Other" at bounding box center [190, 679] width 38 height 38
checkbox input "true"
click at [552, 781] on span "Submit Feedback" at bounding box center [508, 783] width 111 height 23
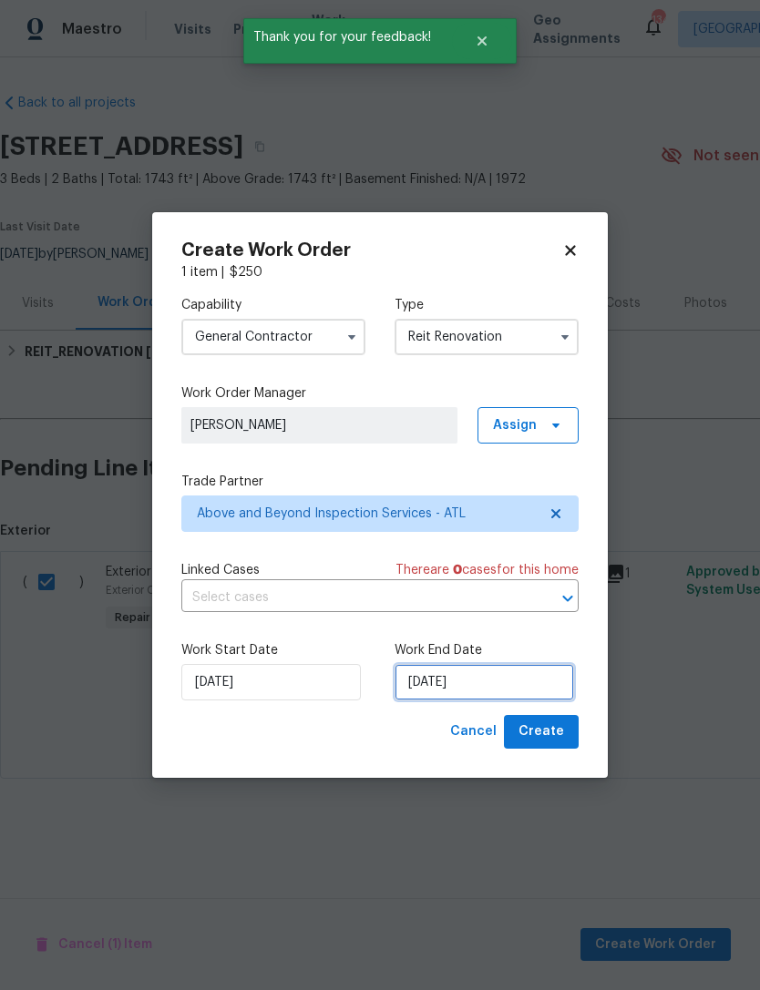
click at [528, 682] on input "9/4/2025" at bounding box center [485, 682] width 180 height 36
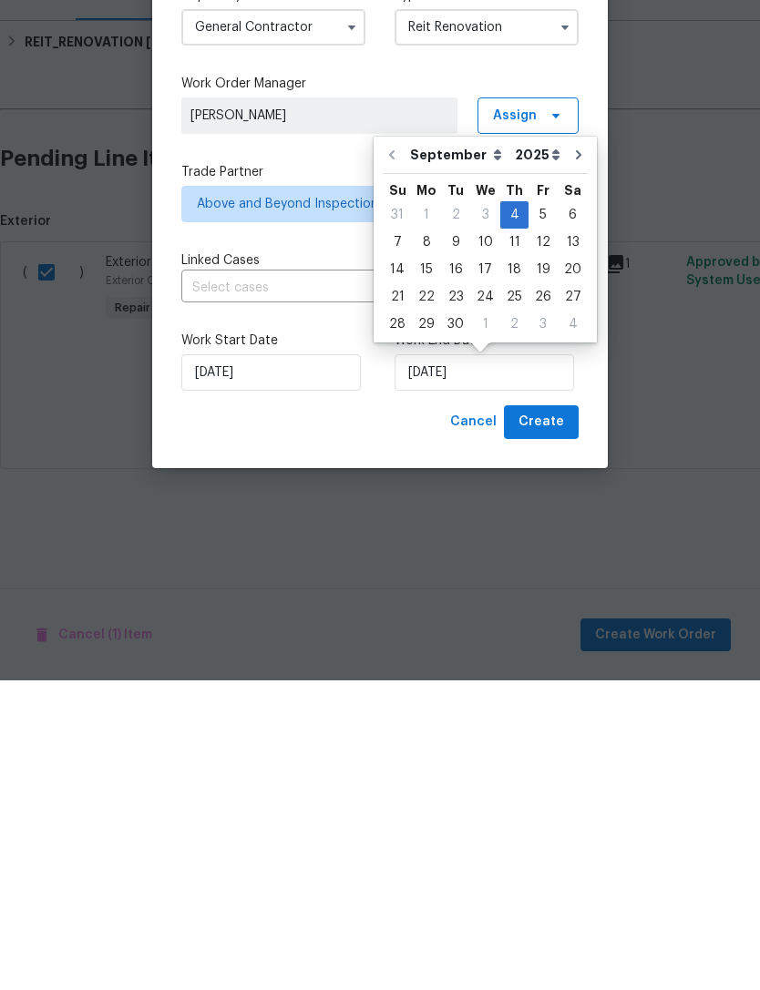
click at [417, 539] on div "8" at bounding box center [426, 552] width 29 height 26
type input "9/8/2025"
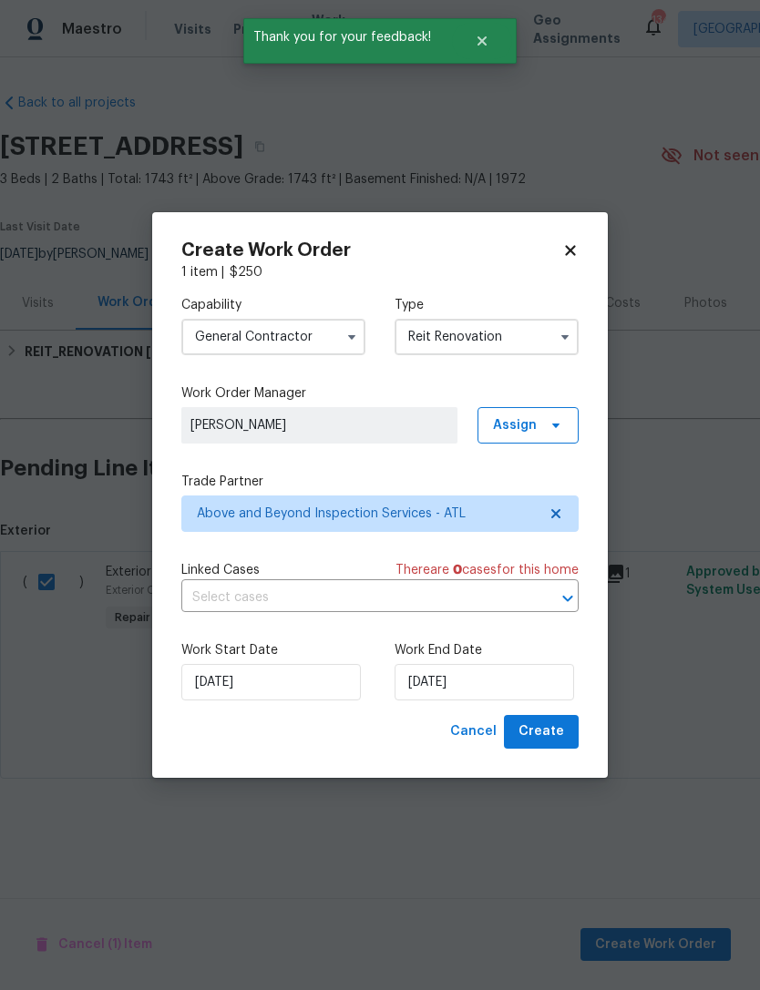
click at [559, 731] on span "Create" at bounding box center [541, 732] width 46 height 23
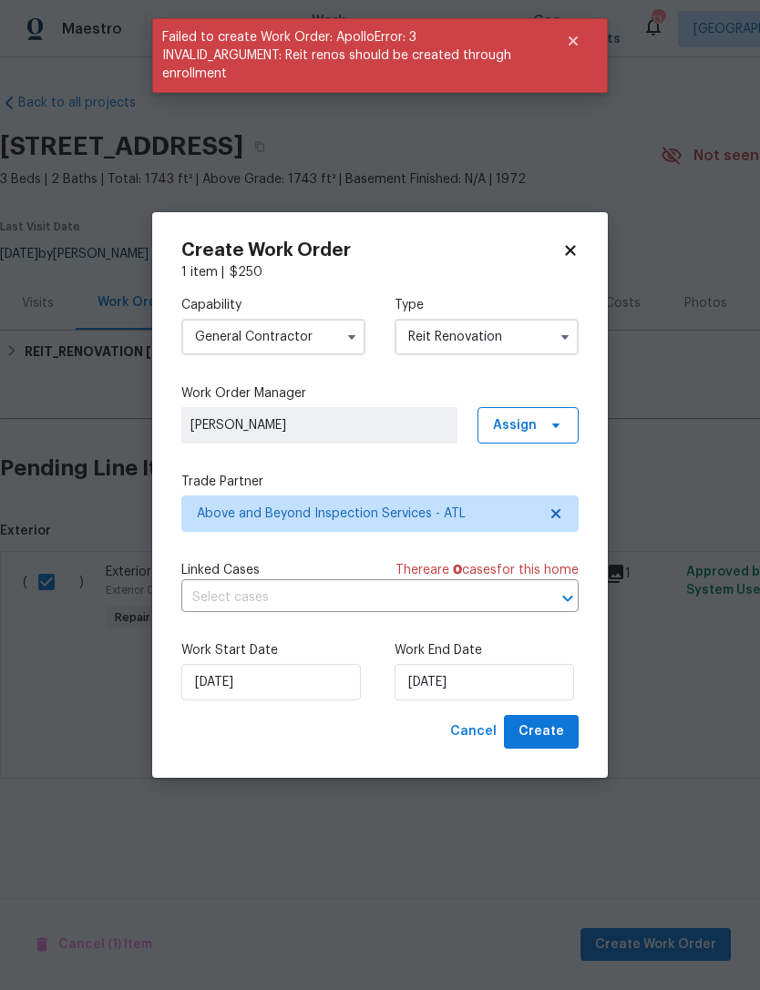
checkbox input "false"
